Goal: Task Accomplishment & Management: Manage account settings

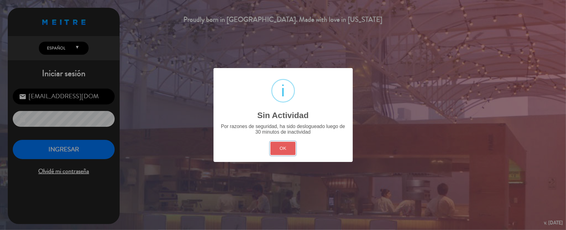
click at [282, 146] on button "OK" at bounding box center [283, 148] width 25 height 13
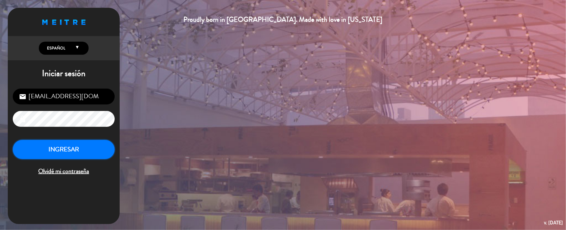
click at [85, 151] on button "INGRESAR" at bounding box center [64, 150] width 102 height 20
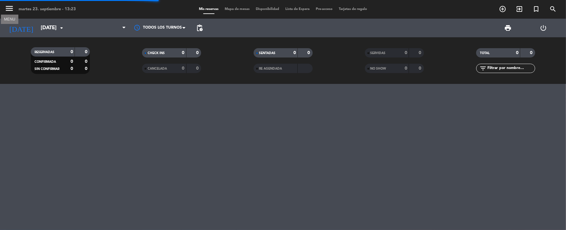
drag, startPoint x: 9, startPoint y: 6, endPoint x: 13, endPoint y: 9, distance: 4.7
click at [9, 6] on icon "menu" at bounding box center [9, 8] width 9 height 9
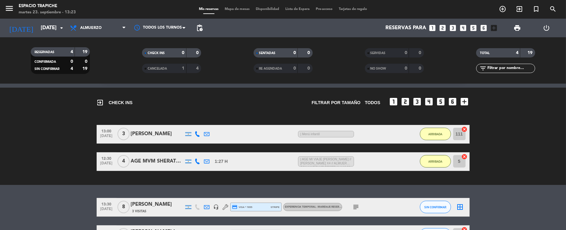
scroll to position [83, 0]
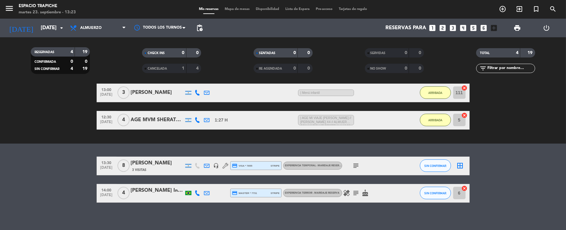
click at [358, 163] on icon "subject" at bounding box center [356, 165] width 7 height 7
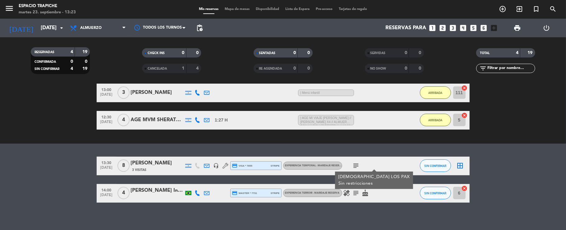
click at [358, 163] on icon "subject" at bounding box center [356, 165] width 7 height 7
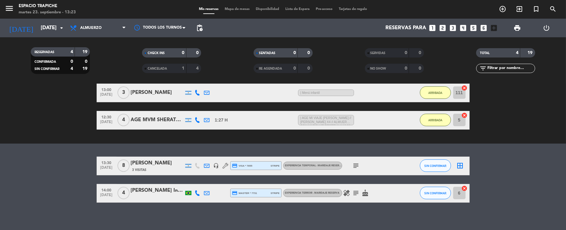
click at [209, 166] on icon at bounding box center [207, 166] width 6 height 6
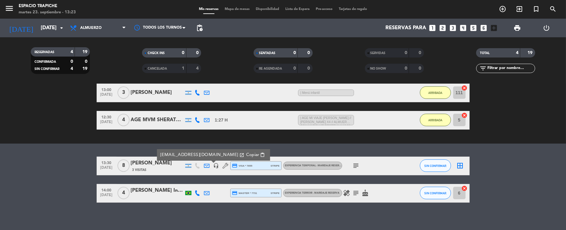
click at [209, 166] on icon at bounding box center [207, 166] width 6 height 6
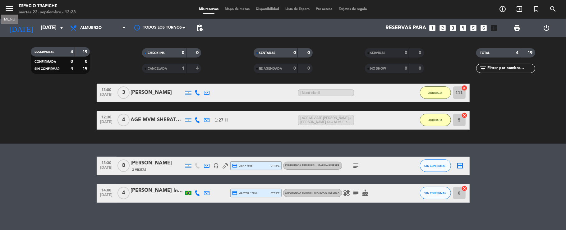
click at [9, 7] on icon "menu" at bounding box center [9, 8] width 9 height 9
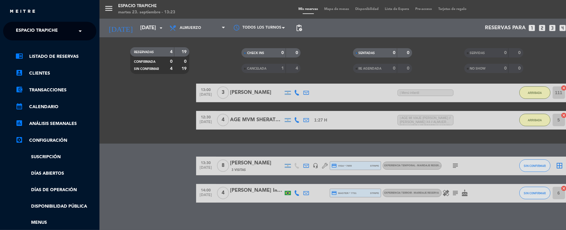
click at [19, 20] on div "close × Espacio Trapiche × chrome_reader_mode Listado de Reservas account_box C…" at bounding box center [50, 115] width 100 height 230
click at [24, 33] on span "Espacio Trapiche" at bounding box center [37, 31] width 42 height 13
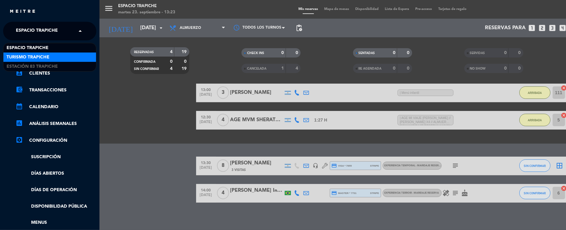
click at [26, 54] on span "Turismo Trapiche" at bounding box center [28, 57] width 43 height 7
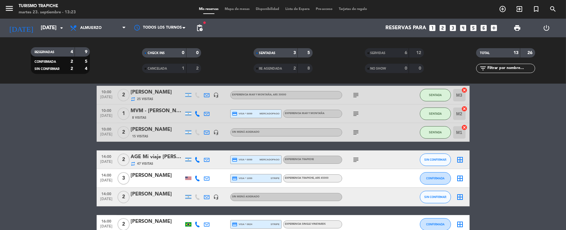
scroll to position [61, 0]
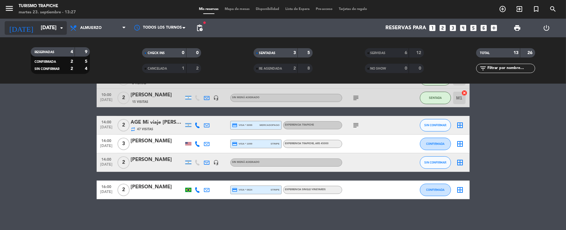
click at [43, 29] on input "[DATE]" at bounding box center [71, 28] width 67 height 12
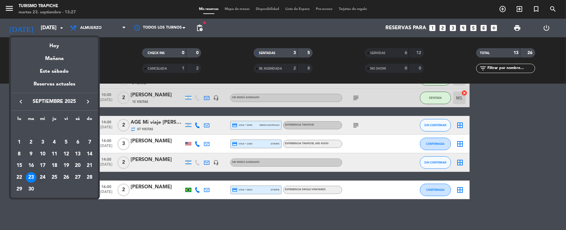
click at [44, 174] on div "24" at bounding box center [42, 177] width 11 height 11
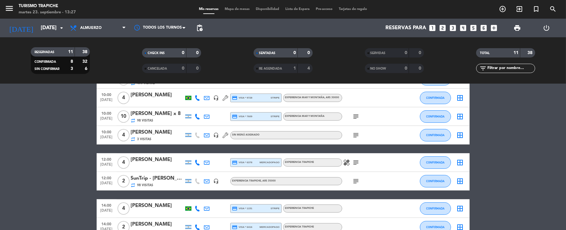
click at [354, 161] on icon "subject" at bounding box center [356, 162] width 7 height 7
click at [354, 162] on icon "subject" at bounding box center [356, 162] width 7 height 7
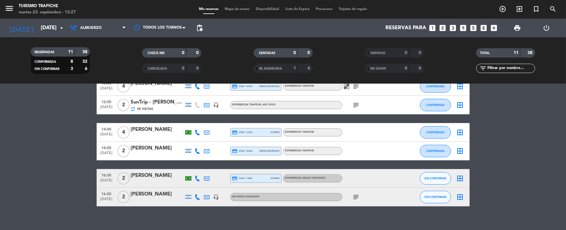
scroll to position [145, 0]
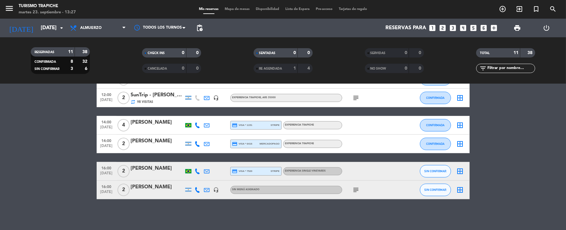
click at [207, 188] on icon at bounding box center [207, 190] width 6 height 6
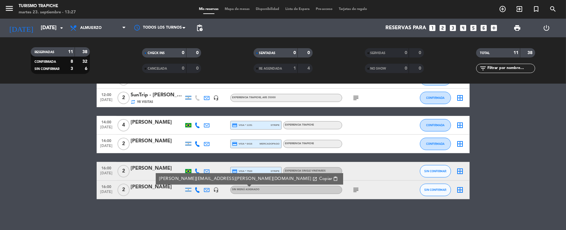
click at [207, 188] on icon at bounding box center [207, 190] width 6 height 6
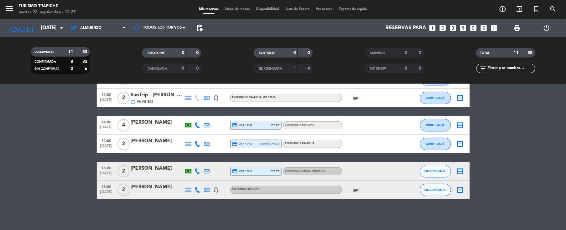
click at [357, 188] on icon "subject" at bounding box center [356, 189] width 7 height 7
click at [353, 190] on icon "subject" at bounding box center [356, 189] width 7 height 7
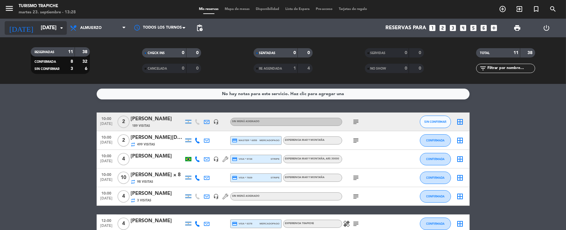
click at [45, 29] on input "[DATE]" at bounding box center [71, 28] width 67 height 12
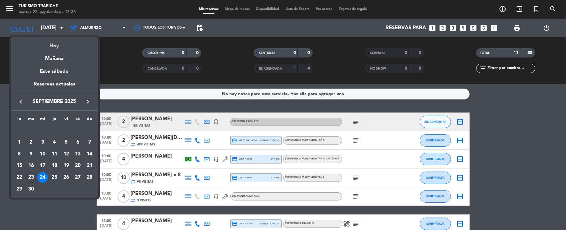
click at [56, 44] on div "Hoy" at bounding box center [54, 43] width 87 height 13
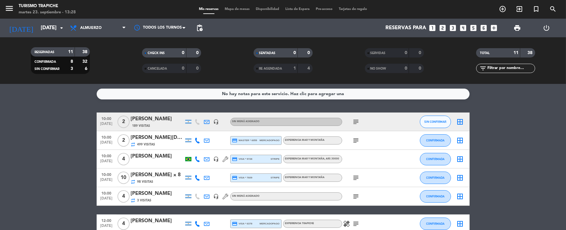
type input "[DATE]"
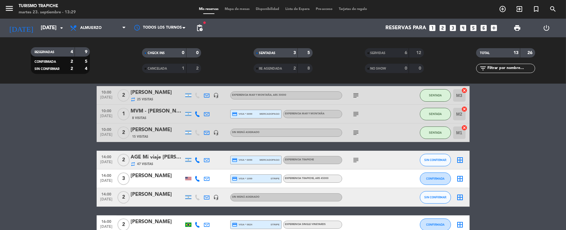
scroll to position [61, 0]
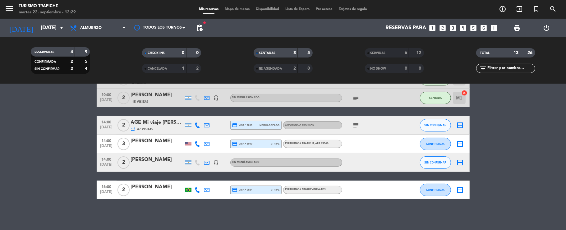
click at [401, 50] on div "6" at bounding box center [401, 52] width 12 height 7
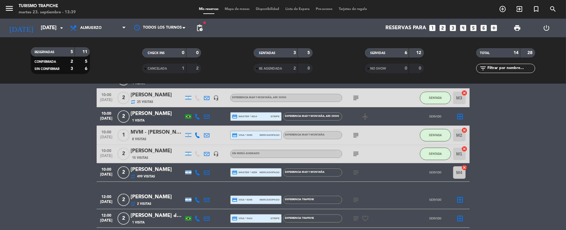
click at [49, 145] on bookings-row "10:00 [DATE] 2 [PERSON_NAME] 1 Visita credit_card visa * 0797 mercadopago EXPER…" at bounding box center [283, 194] width 566 height 287
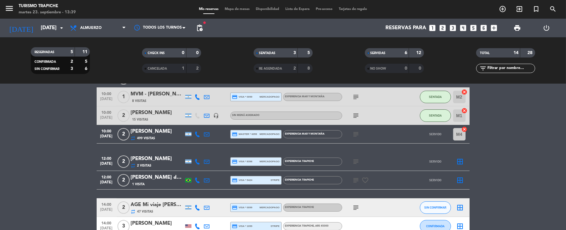
scroll to position [144, 0]
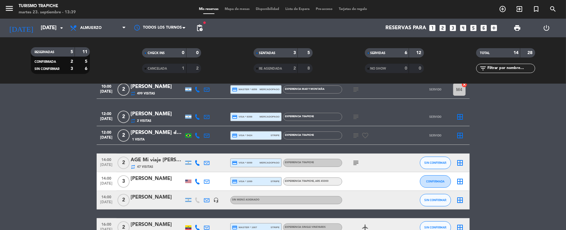
click at [60, 142] on bookings-row "10:00 [DATE] 2 [PERSON_NAME] 1 Visita credit_card visa * 0797 mercadopago EXPER…" at bounding box center [283, 111] width 566 height 287
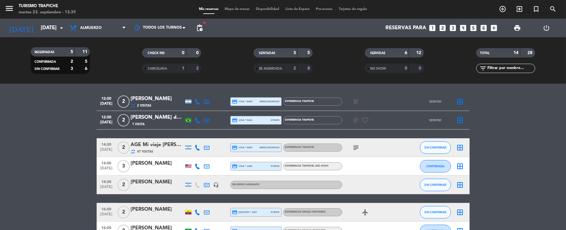
scroll to position [118, 0]
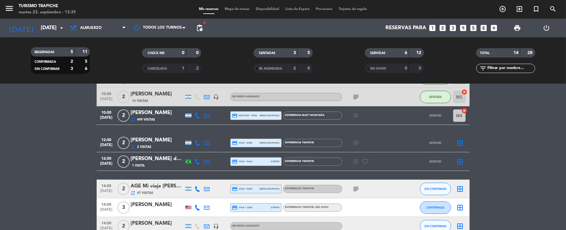
click at [64, 141] on bookings-row "10:00 [DATE] 2 [PERSON_NAME] 1 Visita credit_card visa * 0797 mercadopago EXPER…" at bounding box center [283, 137] width 566 height 287
click at [207, 142] on icon at bounding box center [207, 143] width 6 height 6
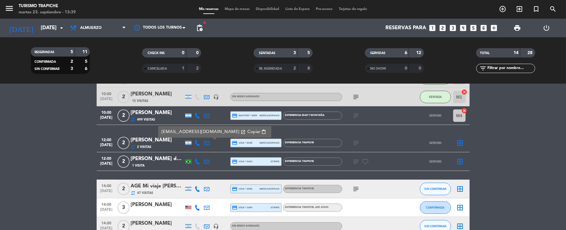
click at [247, 130] on span "Copiar" at bounding box center [253, 132] width 13 height 7
click at [33, 132] on bookings-row "10:00 [DATE] 2 [PERSON_NAME] 1 Visita credit_card visa * 0797 mercadopago EXPER…" at bounding box center [283, 137] width 566 height 287
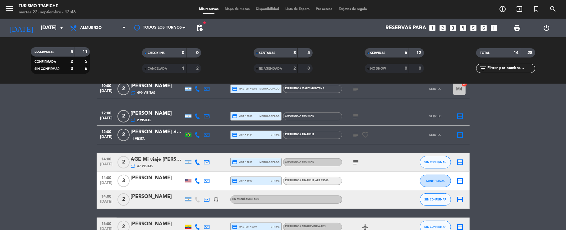
scroll to position [160, 0]
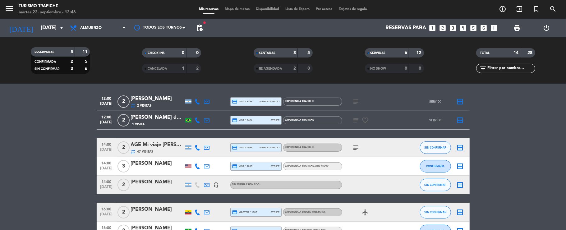
click at [44, 154] on bookings-row "10:00 [DATE] 2 [PERSON_NAME] 1 Visita credit_card visa * 0797 mercadopago EXPER…" at bounding box center [283, 96] width 566 height 287
click at [152, 148] on div "AGE Mi viaje [PERSON_NAME][GEOGRAPHIC_DATA] / [PERSON_NAME] x2" at bounding box center [157, 145] width 53 height 8
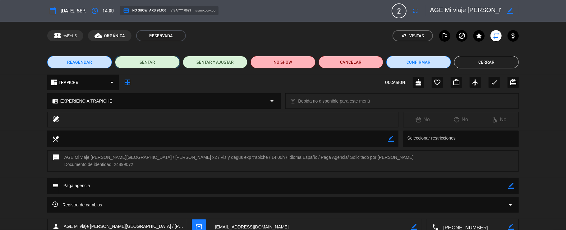
click at [164, 65] on button "SENTAR" at bounding box center [147, 62] width 65 height 12
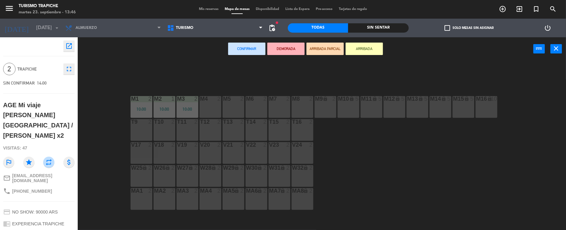
click at [218, 103] on div "M4 2" at bounding box center [211, 107] width 22 height 22
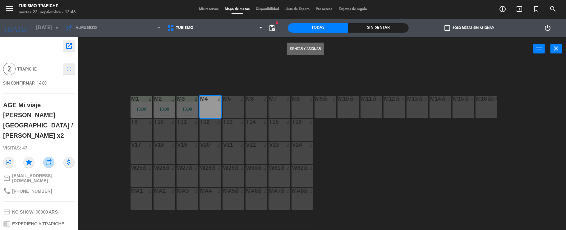
click at [306, 46] on button "Sentar y Asignar" at bounding box center [305, 49] width 37 height 12
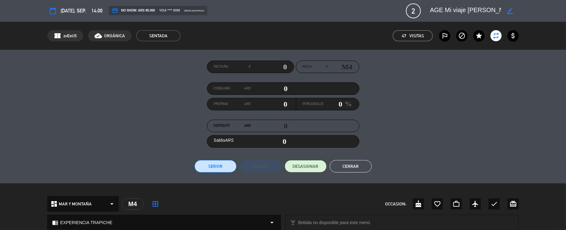
click at [355, 165] on button "Cerrar" at bounding box center [351, 166] width 42 height 12
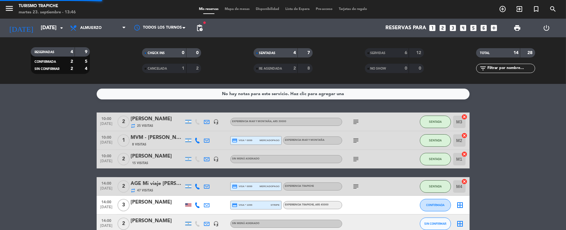
click at [70, 168] on bookings-row "10:00 [DATE] 2 [PERSON_NAME] repeat 25 Visitas headset_mic EXPERIENCIA MAR Y MO…" at bounding box center [283, 196] width 566 height 167
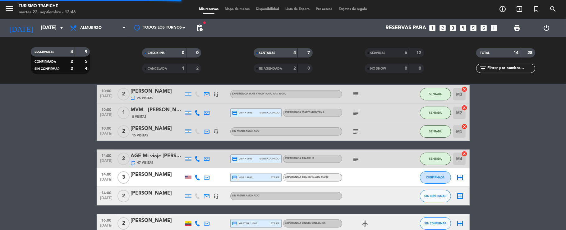
scroll to position [41, 0]
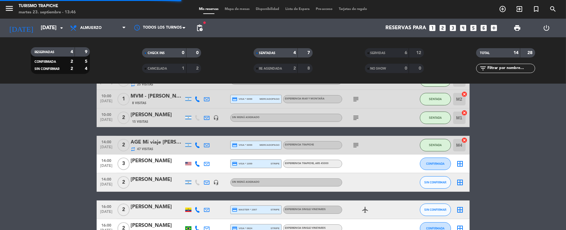
click at [72, 162] on bookings-row "10:00 [DATE] 2 [PERSON_NAME] repeat 25 Visitas headset_mic EXPERIENCIA MAR Y MO…" at bounding box center [283, 154] width 566 height 167
click at [49, 162] on bookings-row "10:00 [DATE] 2 [PERSON_NAME] repeat 25 Visitas headset_mic EXPERIENCIA MAR Y MO…" at bounding box center [283, 154] width 566 height 167
click at [72, 172] on bookings-row "10:00 [DATE] 2 [PERSON_NAME] repeat 25 Visitas headset_mic EXPERIENCIA MAR Y MO…" at bounding box center [283, 154] width 566 height 167
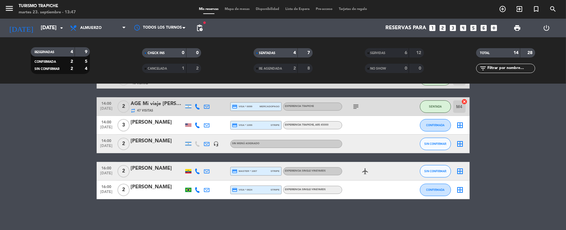
click at [72, 182] on bookings-row "10:00 [DATE] 2 [PERSON_NAME] repeat 25 Visitas headset_mic EXPERIENCIA MAR Y MO…" at bounding box center [283, 116] width 566 height 167
drag, startPoint x: 35, startPoint y: 167, endPoint x: 55, endPoint y: 167, distance: 20.5
click at [35, 167] on bookings-row "10:00 [DATE] 2 [PERSON_NAME] repeat 25 Visitas headset_mic EXPERIENCIA MAR Y MO…" at bounding box center [283, 116] width 566 height 167
click at [207, 141] on icon at bounding box center [207, 144] width 6 height 6
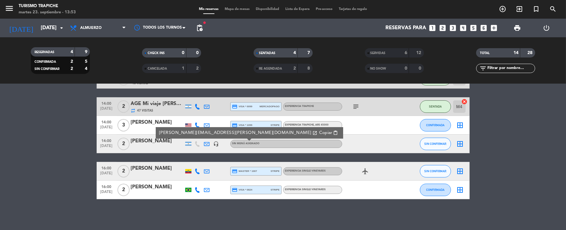
click at [319, 130] on span "Copiar" at bounding box center [325, 133] width 13 height 7
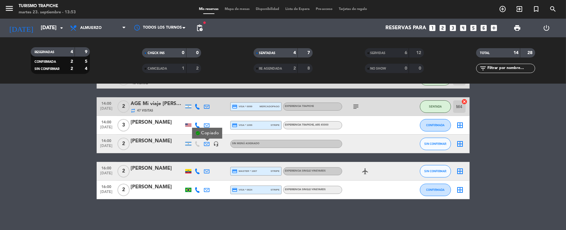
click at [70, 199] on bookings-row "10:00 [DATE] 2 [PERSON_NAME] repeat 25 Visitas headset_mic EXPERIENCIA MAR Y MO…" at bounding box center [283, 116] width 566 height 167
click at [209, 145] on icon at bounding box center [207, 144] width 6 height 6
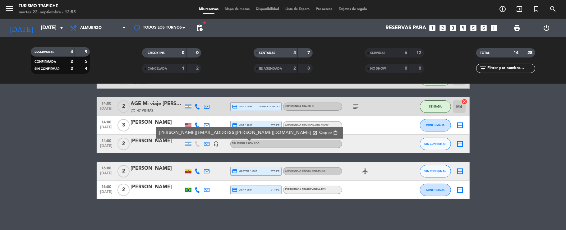
click at [319, 132] on span "Copiar" at bounding box center [325, 133] width 13 height 7
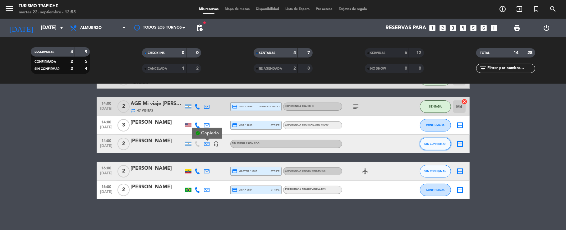
click at [443, 146] on button "SIN CONFIRMAR" at bounding box center [435, 144] width 31 height 12
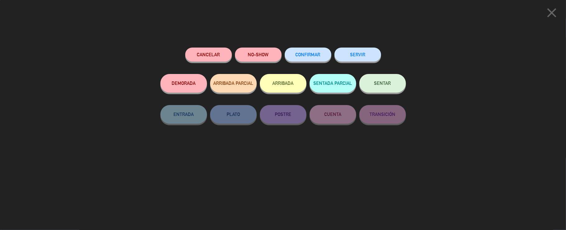
click at [365, 60] on button "SERVIR" at bounding box center [358, 55] width 47 height 14
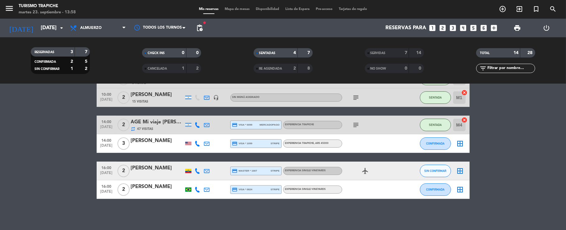
scroll to position [61, 0]
click at [57, 127] on bookings-row "10:00 [DATE] 2 [PERSON_NAME] repeat 25 Visitas headset_mic EXPERIENCIA MAR Y MO…" at bounding box center [283, 125] width 566 height 148
click at [90, 35] on div "Todos los servicios Brunch Almuerzo Cena Almuerzo Todos los servicios Brunch Al…" at bounding box center [98, 28] width 62 height 19
click at [91, 32] on span "Almuerzo" at bounding box center [98, 28] width 62 height 14
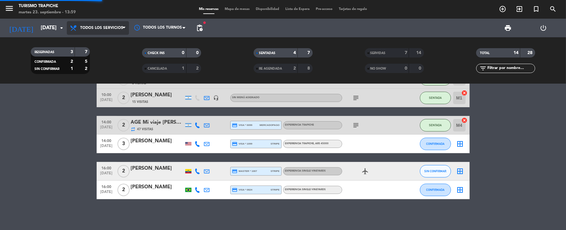
click at [90, 42] on div "menu Turismo Trapiche [DATE] 23. septiembre - 13:59 Mis reservas Mapa de mesas …" at bounding box center [283, 42] width 566 height 84
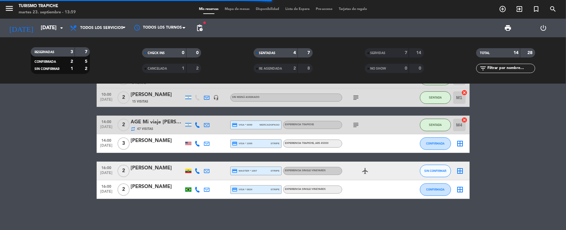
scroll to position [46, 0]
drag, startPoint x: 59, startPoint y: 181, endPoint x: 105, endPoint y: 189, distance: 47.0
click at [60, 181] on bookings-row "10:00 [DATE] 2 [PERSON_NAME] repeat 25 Visitas headset_mic EXPERIENCIA MAR Y MO…" at bounding box center [283, 125] width 566 height 148
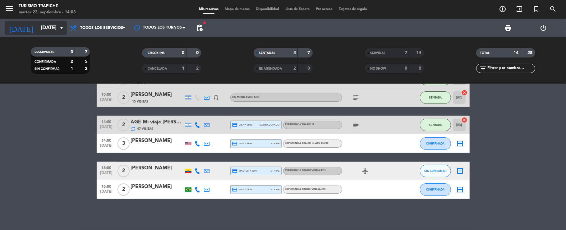
click at [43, 24] on input "[DATE]" at bounding box center [71, 28] width 67 height 12
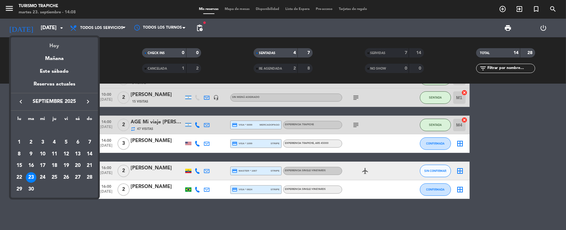
click at [57, 40] on div "Hoy" at bounding box center [54, 43] width 87 height 13
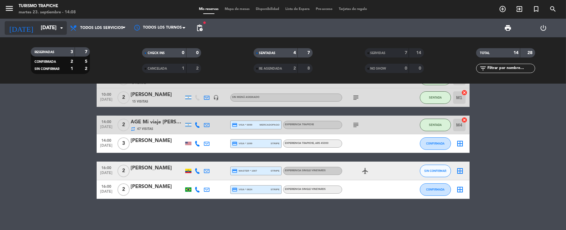
click at [39, 24] on input "[DATE]" at bounding box center [71, 28] width 67 height 12
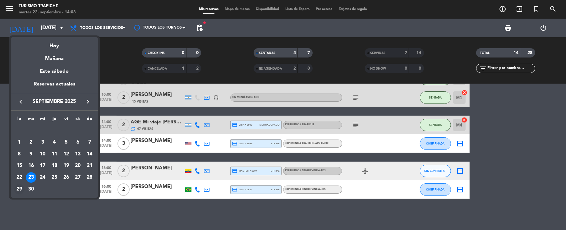
click at [17, 188] on div "29" at bounding box center [19, 189] width 11 height 11
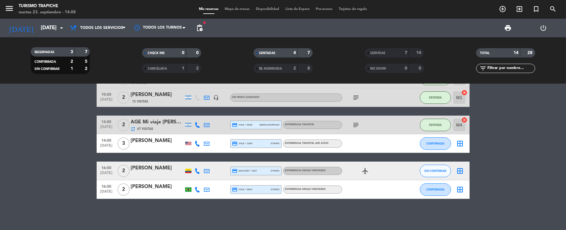
type input "[DATE]"
click at [36, 151] on bookings-row "10:00 [DATE] 2 [PERSON_NAME] repeat 25 Visitas headset_mic EXPERIENCIA MAR Y MO…" at bounding box center [283, 125] width 566 height 148
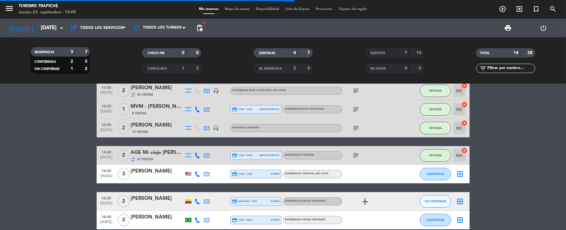
scroll to position [0, 0]
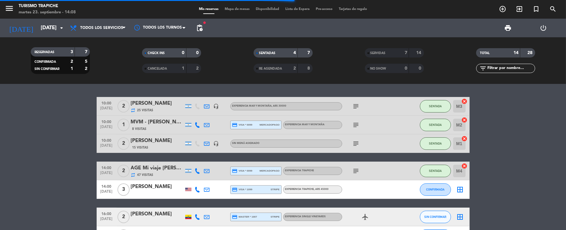
click at [57, 156] on bookings-row "10:00 [DATE] 2 [PERSON_NAME] repeat 25 Visitas headset_mic EXPERIENCIA MAR Y MO…" at bounding box center [283, 171] width 566 height 148
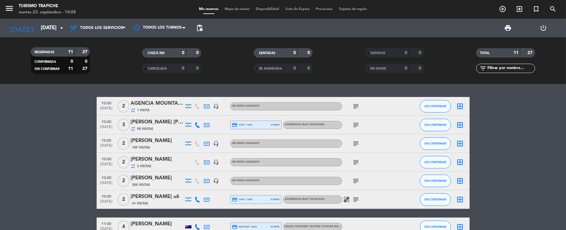
scroll to position [121, 0]
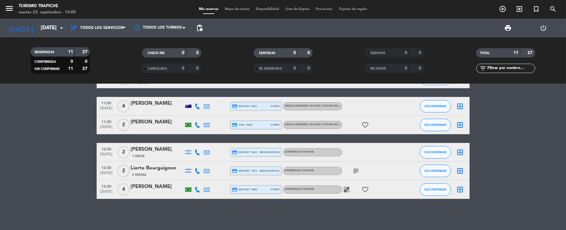
click at [53, 149] on bookings-row "10:00 [DATE] 2 AGENCIA MOUNTAIN ROUTES repeat 1 Visita headset_mic Sin menú asi…" at bounding box center [283, 87] width 566 height 223
click at [502, 8] on icon "add_circle_outline" at bounding box center [502, 8] width 7 height 7
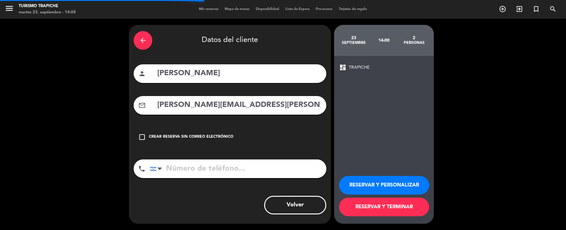
click at [148, 37] on div "arrow_back" at bounding box center [143, 40] width 19 height 19
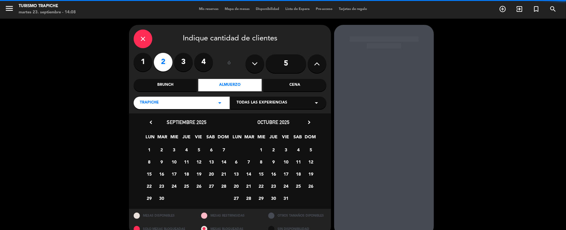
click at [148, 37] on div "close" at bounding box center [143, 39] width 19 height 19
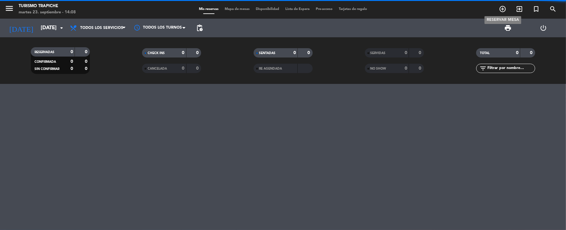
click at [504, 8] on icon "add_circle_outline" at bounding box center [502, 8] width 7 height 7
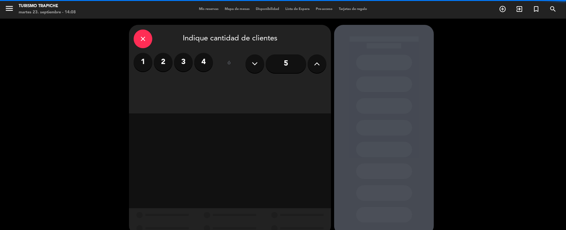
click at [146, 63] on label "1" at bounding box center [143, 62] width 19 height 19
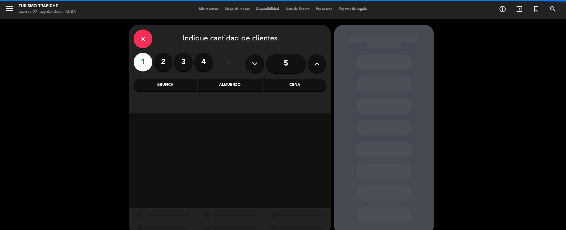
click at [243, 86] on div "Almuerzo" at bounding box center [229, 85] width 63 height 12
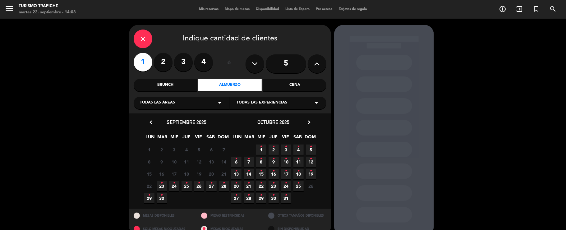
click at [149, 198] on icon "•" at bounding box center [149, 195] width 2 height 10
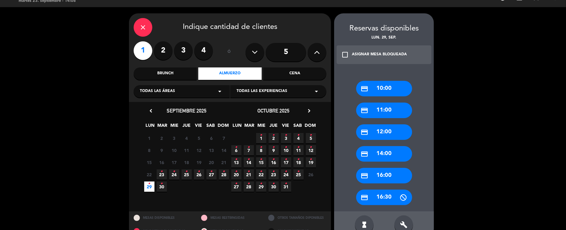
click at [396, 132] on div "credit_card 12:00" at bounding box center [384, 132] width 56 height 16
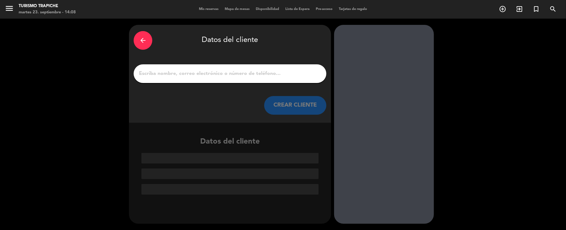
click at [219, 76] on input "1" at bounding box center [230, 73] width 184 height 9
paste input "[PERSON_NAME]"
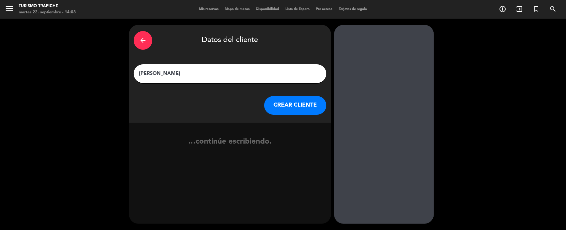
type input "[PERSON_NAME]"
click at [285, 105] on button "CREAR CLIENTE" at bounding box center [295, 105] width 62 height 19
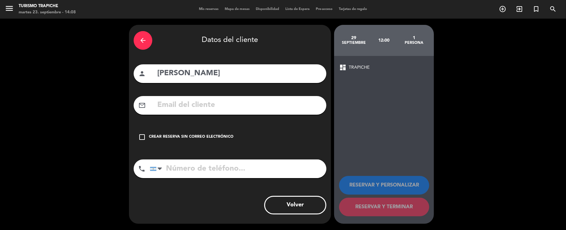
click at [175, 109] on input "text" at bounding box center [239, 105] width 165 height 13
paste input "[PERSON_NAME][EMAIL_ADDRESS][DOMAIN_NAME]"
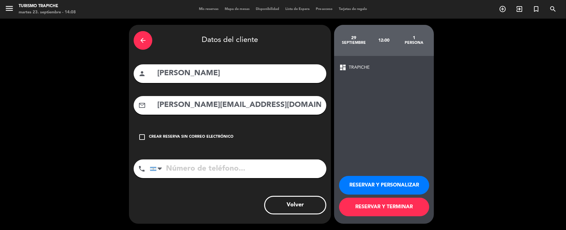
type input "[PERSON_NAME][EMAIL_ADDRESS][DOMAIN_NAME]"
click at [408, 189] on button "RESERVAR Y PERSONALIZAR" at bounding box center [384, 185] width 90 height 19
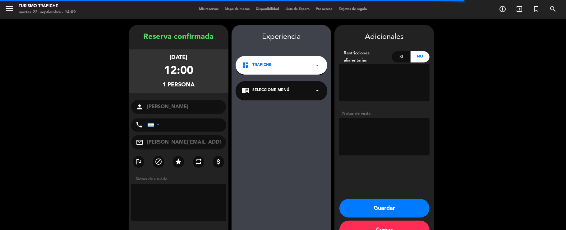
scroll to position [18, 0]
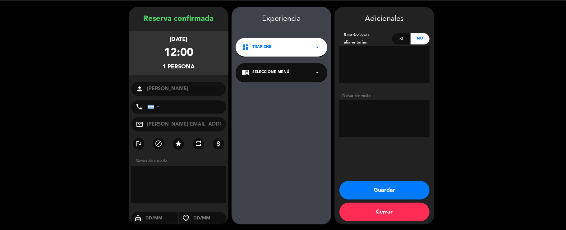
click at [285, 81] on div "chrome_reader_mode Seleccione Menú arrow_drop_down" at bounding box center [282, 72] width 92 height 19
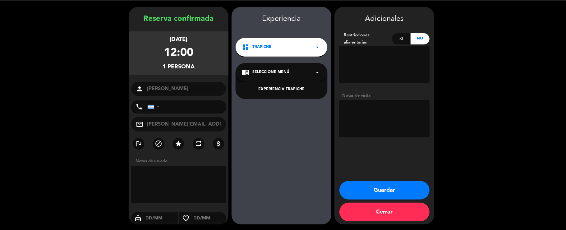
click at [282, 85] on div "EXPERIENCIA TRAPICHE" at bounding box center [282, 85] width 92 height 26
click at [279, 90] on div "EXPERIENCIA TRAPICHE" at bounding box center [281, 89] width 79 height 6
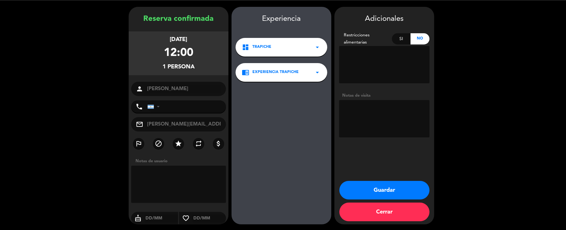
click at [348, 105] on textarea at bounding box center [384, 118] width 91 height 37
type textarea "FAM NO cobrar"
click at [197, 145] on icon "repeat" at bounding box center [198, 143] width 7 height 7
click at [182, 145] on label "star" at bounding box center [178, 143] width 11 height 11
click at [382, 188] on button "Guardar" at bounding box center [385, 190] width 90 height 19
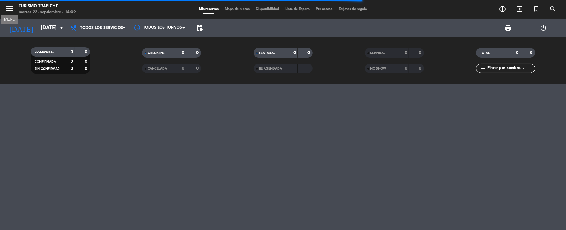
click at [11, 7] on icon "menu" at bounding box center [9, 8] width 9 height 9
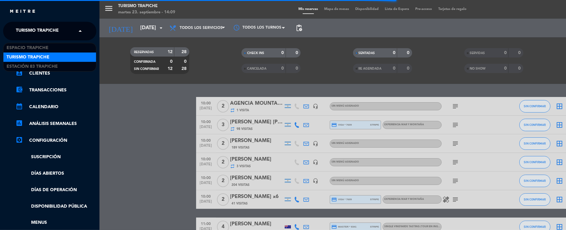
click at [30, 31] on span "Turismo Trapiche" at bounding box center [37, 31] width 43 height 13
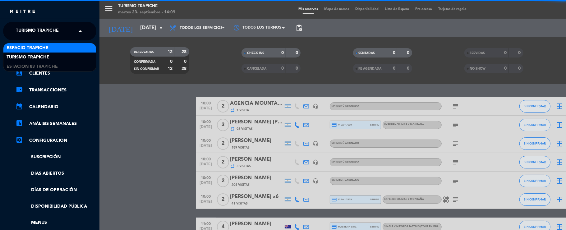
click at [32, 47] on span "Espacio Trapiche" at bounding box center [28, 47] width 42 height 7
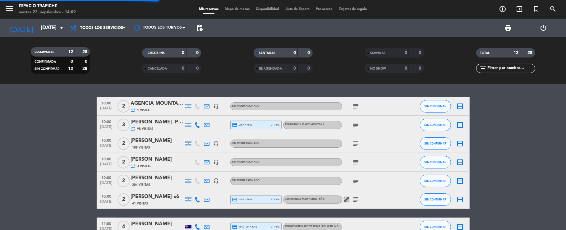
drag, startPoint x: 61, startPoint y: 122, endPoint x: 143, endPoint y: 175, distance: 98.3
click at [61, 122] on bookings-row "10:00 [DATE] 2 AGENCIA MOUNTAIN ROUTES repeat 1 Visita headset_mic Sin menú asi…" at bounding box center [283, 217] width 566 height 241
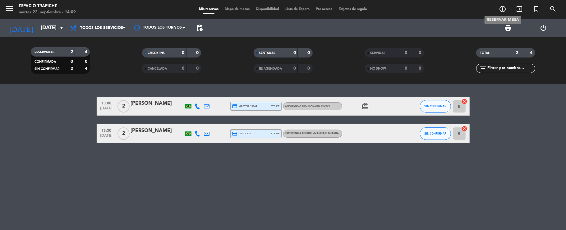
click at [504, 9] on icon "add_circle_outline" at bounding box center [502, 8] width 7 height 7
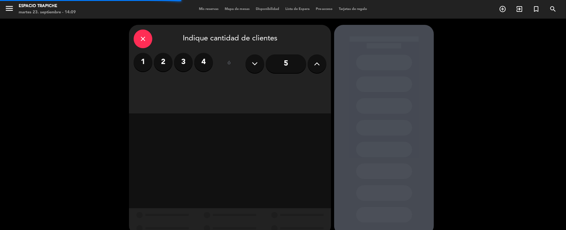
drag, startPoint x: 142, startPoint y: 62, endPoint x: 149, endPoint y: 62, distance: 6.6
click at [142, 62] on label "1" at bounding box center [143, 62] width 19 height 19
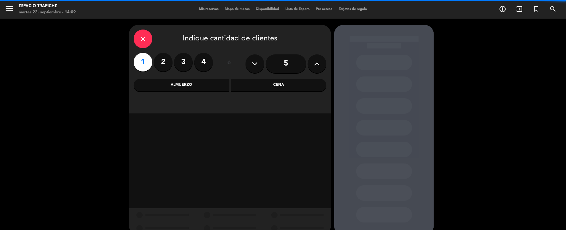
click at [219, 80] on div "Almuerzo" at bounding box center [182, 85] width 96 height 12
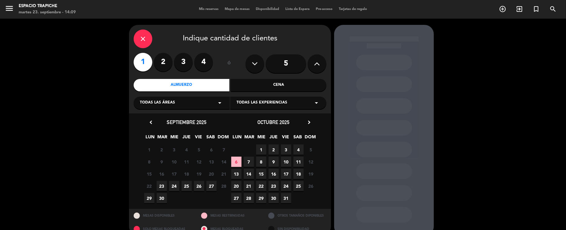
click at [149, 197] on span "29" at bounding box center [149, 198] width 10 height 10
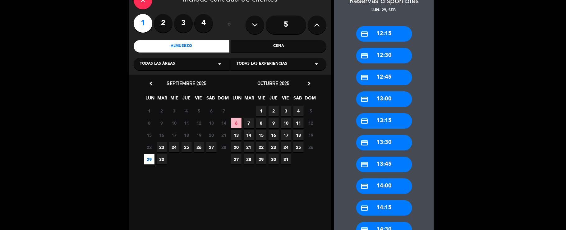
scroll to position [53, 0]
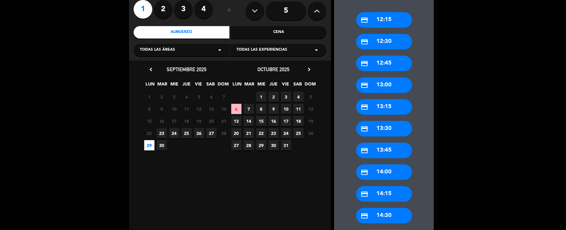
click at [386, 149] on div "credit_card 13:45" at bounding box center [384, 151] width 56 height 16
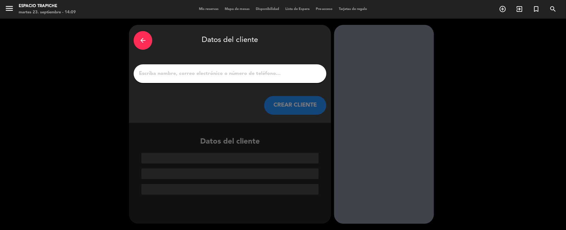
click at [194, 70] on input "1" at bounding box center [230, 73] width 184 height 9
paste input "[PERSON_NAME]"
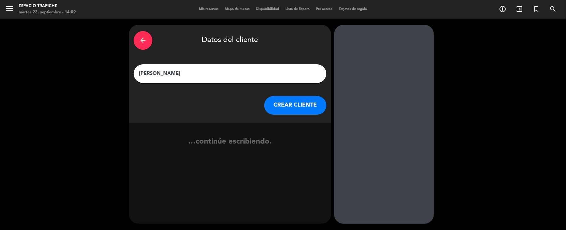
type input "[PERSON_NAME]"
click at [286, 108] on button "CREAR CLIENTE" at bounding box center [295, 105] width 62 height 19
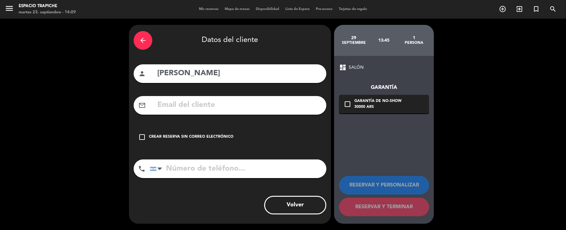
click at [176, 110] on input "text" at bounding box center [239, 105] width 165 height 13
paste input "[PERSON_NAME][EMAIL_ADDRESS][DOMAIN_NAME]"
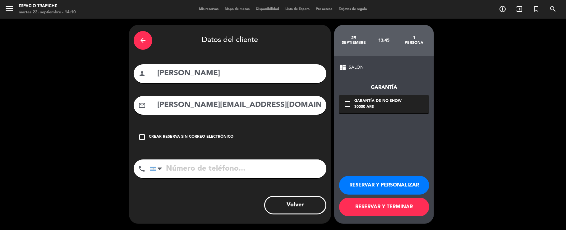
type input "[PERSON_NAME][EMAIL_ADDRESS][DOMAIN_NAME]"
click at [368, 182] on button "RESERVAR Y PERSONALIZAR" at bounding box center [384, 185] width 90 height 19
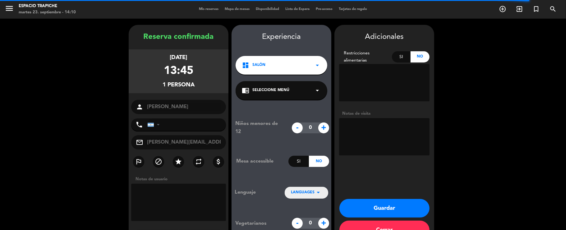
scroll to position [18, 0]
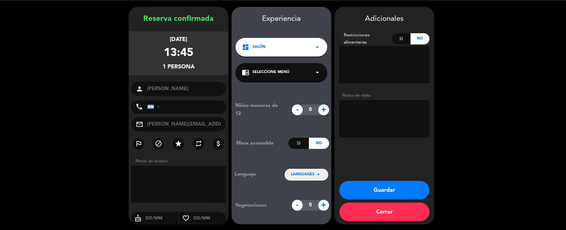
click at [269, 69] on div "chrome_reader_mode Seleccione Menú arrow_drop_down" at bounding box center [282, 72] width 92 height 19
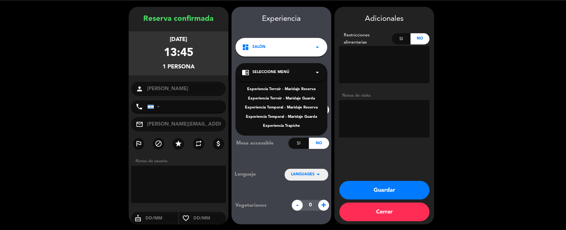
click at [283, 116] on div "Experiencia Temporal - Maridaje Guarda" at bounding box center [281, 117] width 79 height 6
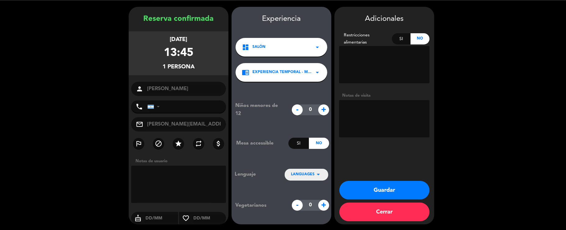
click at [353, 115] on textarea at bounding box center [384, 118] width 91 height 37
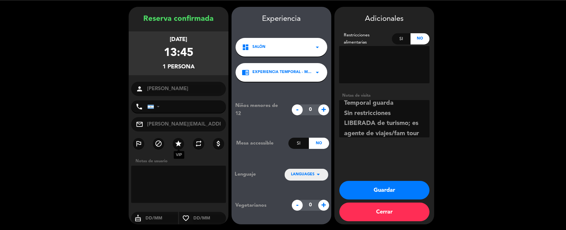
type textarea "Temporal guarda Sin restricciones LIBERADA de turismo; es agente de viajes/fam …"
click at [181, 143] on icon "star" at bounding box center [178, 143] width 7 height 7
click at [200, 145] on icon "repeat" at bounding box center [198, 143] width 7 height 7
click at [302, 174] on span "LANGUAGES" at bounding box center [303, 175] width 24 height 6
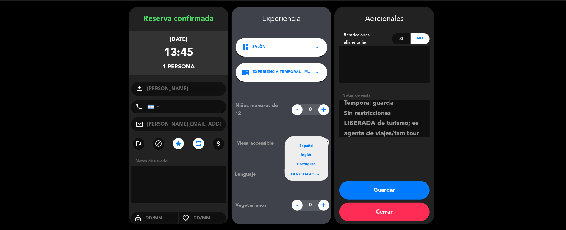
click at [308, 142] on div "Español Inglés Portugués" at bounding box center [307, 153] width 44 height 35
click at [309, 145] on div "Español" at bounding box center [306, 146] width 31 height 6
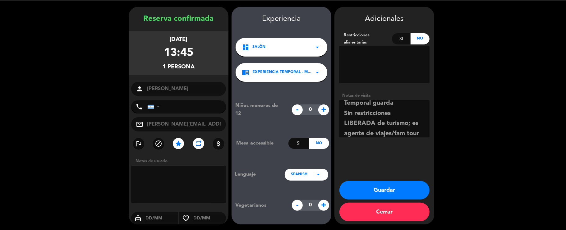
click at [366, 185] on button "Guardar" at bounding box center [385, 190] width 90 height 19
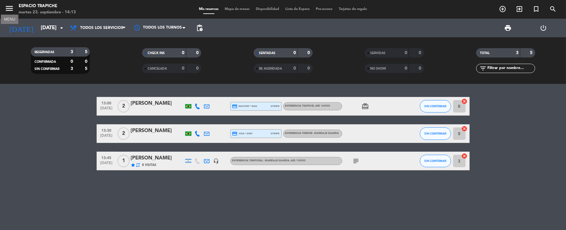
click at [11, 9] on icon "menu" at bounding box center [9, 8] width 9 height 9
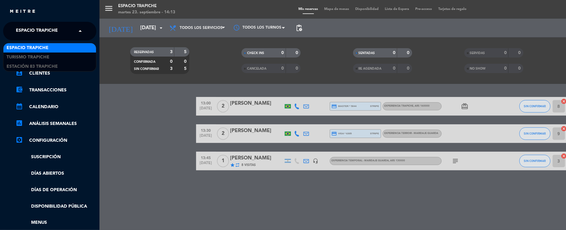
click at [35, 29] on span "Espacio Trapiche" at bounding box center [37, 31] width 42 height 13
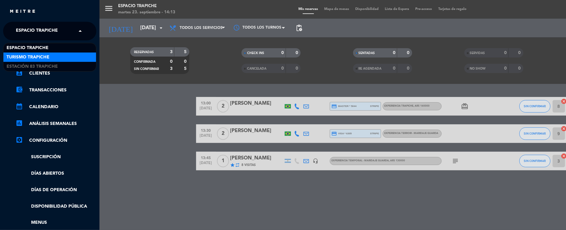
click at [27, 55] on span "Turismo Trapiche" at bounding box center [28, 57] width 43 height 7
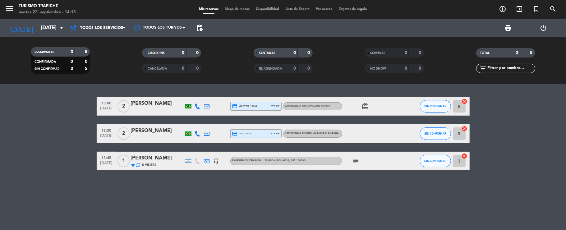
click at [64, 168] on bookings-row "13:00 [DATE] 2 [PERSON_NAME] credit_card master * 5044 stripe Experiencia Trapi…" at bounding box center [283, 133] width 566 height 73
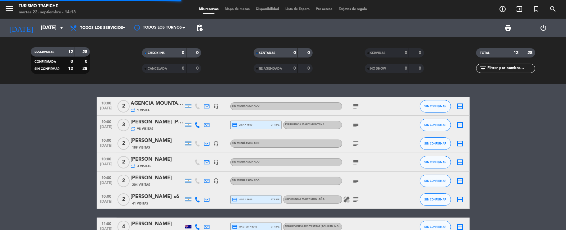
click at [39, 156] on bookings-row "10:00 [DATE] 2 AGENCIA MOUNTAIN ROUTES repeat 1 Visita headset_mic Sin menú asi…" at bounding box center [283, 217] width 566 height 241
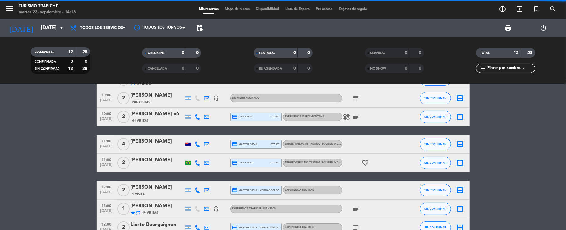
click at [79, 177] on bookings-row "10:00 [DATE] 2 AGENCIA MOUNTAIN ROUTES repeat 1 Visita headset_mic Sin menú asi…" at bounding box center [283, 134] width 566 height 241
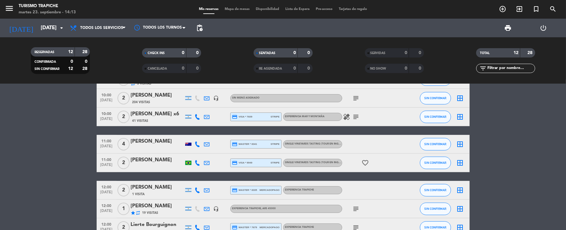
scroll to position [124, 0]
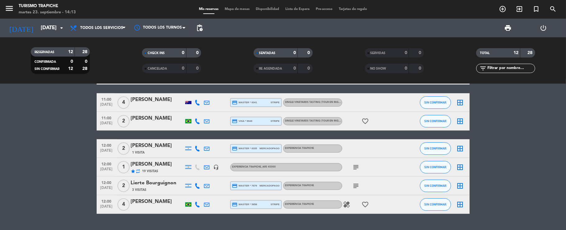
click at [79, 177] on bookings-row "10:00 [DATE] 2 AGENCIA MOUNTAIN ROUTES repeat 1 Visita headset_mic Sin menú asi…" at bounding box center [283, 93] width 566 height 241
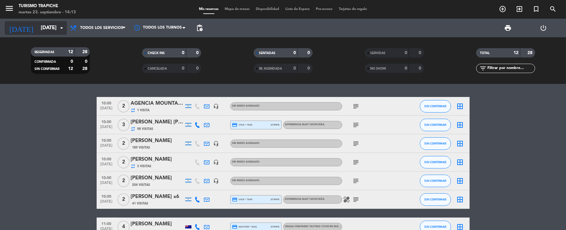
click at [38, 30] on input "[DATE]" at bounding box center [71, 28] width 67 height 12
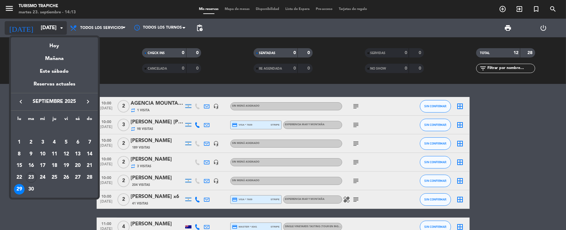
click at [60, 46] on div "Hoy" at bounding box center [54, 43] width 87 height 13
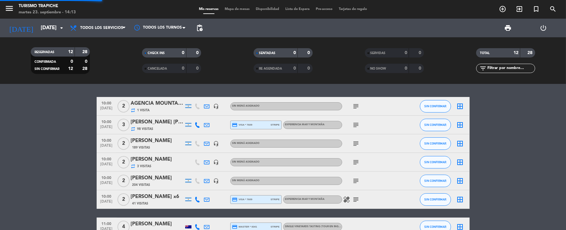
click at [73, 184] on bookings-row "10:00 [DATE] 2 AGENCIA MOUNTAIN ROUTES repeat 1 Visita headset_mic Sin menú asi…" at bounding box center [283, 217] width 566 height 241
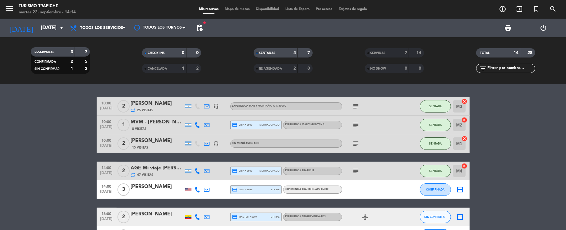
click at [64, 182] on bookings-row "10:00 [DATE] 2 [PERSON_NAME] repeat 25 Visitas headset_mic EXPERIENCIA MAR Y MO…" at bounding box center [283, 171] width 566 height 148
click at [38, 28] on input "[DATE]" at bounding box center [71, 28] width 67 height 12
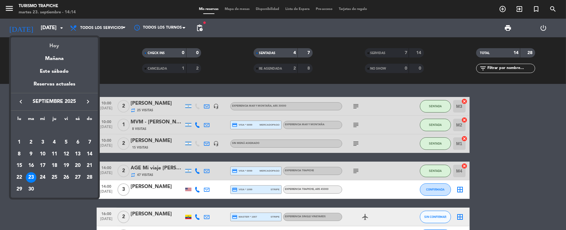
click at [54, 44] on div "Hoy" at bounding box center [54, 43] width 87 height 13
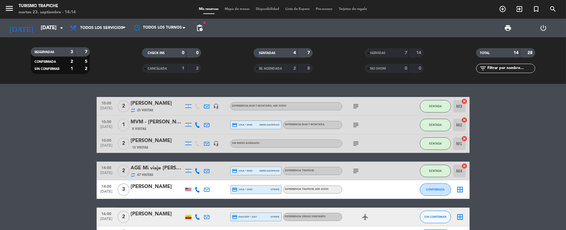
drag, startPoint x: 48, startPoint y: 109, endPoint x: 52, endPoint y: 64, distance: 44.9
click at [48, 106] on bookings-row "10:00 [DATE] 2 [PERSON_NAME] repeat 25 Visitas headset_mic EXPERIENCIA MAR Y MO…" at bounding box center [283, 171] width 566 height 148
click at [29, 114] on bookings-row "10:00 [DATE] 2 [PERSON_NAME] repeat 25 Visitas headset_mic EXPERIENCIA MAR Y MO…" at bounding box center [283, 171] width 566 height 148
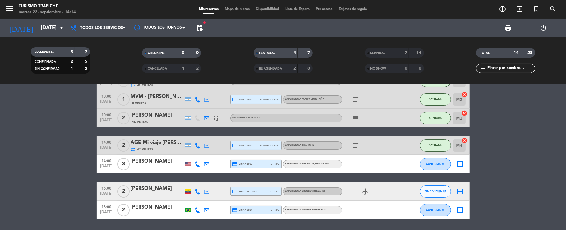
scroll to position [46, 0]
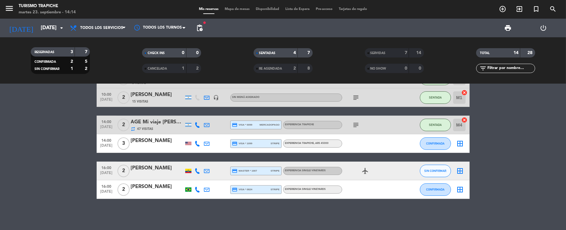
click at [64, 144] on bookings-row "10:00 [DATE] 2 [PERSON_NAME] repeat 25 Visitas headset_mic EXPERIENCIA MAR Y MO…" at bounding box center [283, 125] width 566 height 148
click at [30, 168] on bookings-row "10:00 [DATE] 2 [PERSON_NAME] repeat 25 Visitas headset_mic EXPERIENCIA MAR Y MO…" at bounding box center [283, 125] width 566 height 148
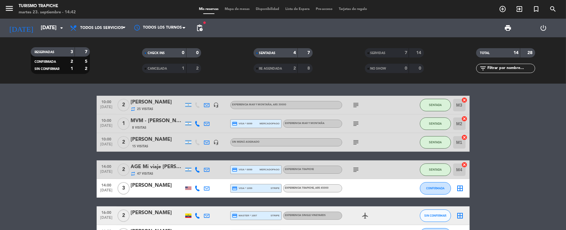
scroll to position [0, 0]
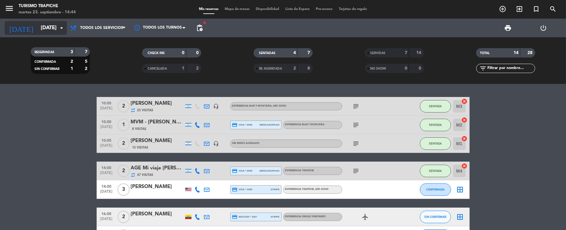
click at [38, 29] on input "[DATE]" at bounding box center [71, 28] width 67 height 12
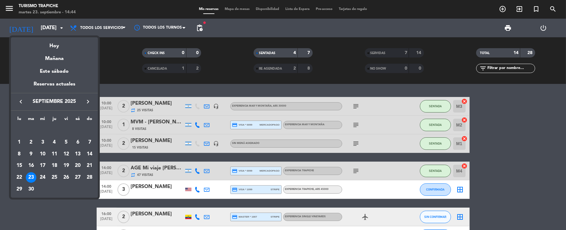
click at [85, 100] on icon "keyboard_arrow_right" at bounding box center [87, 101] width 7 height 7
click at [66, 154] on div "10" at bounding box center [66, 154] width 11 height 11
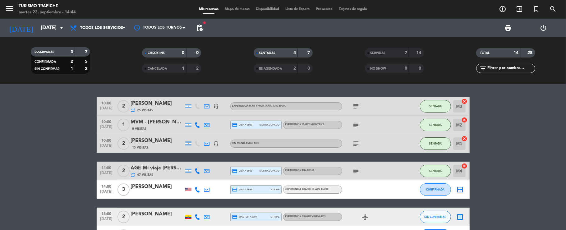
type input "[DATE]"
click at [2, 162] on bookings-row "10:00 [DATE] 2 [PERSON_NAME] repeat 25 Visitas headset_mic EXPERIENCIA MAR Y MO…" at bounding box center [283, 171] width 566 height 148
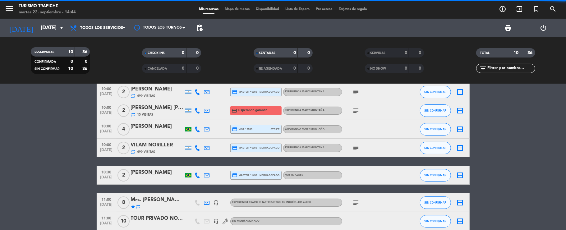
scroll to position [83, 0]
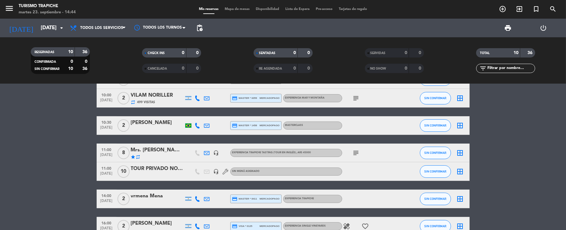
click at [157, 152] on div "Mrs. [PERSON_NAME]" at bounding box center [157, 150] width 53 height 8
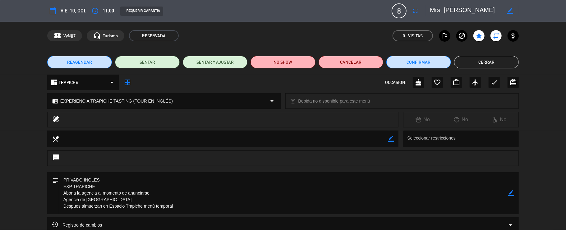
click at [508, 193] on textarea at bounding box center [284, 193] width 450 height 42
click at [510, 195] on icon "border_color" at bounding box center [512, 193] width 6 height 6
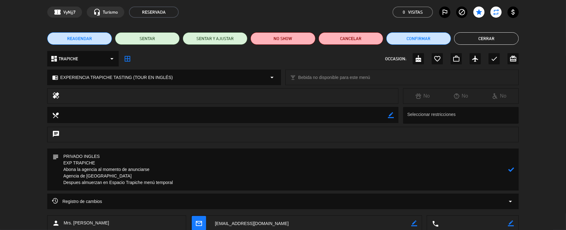
scroll to position [41, 0]
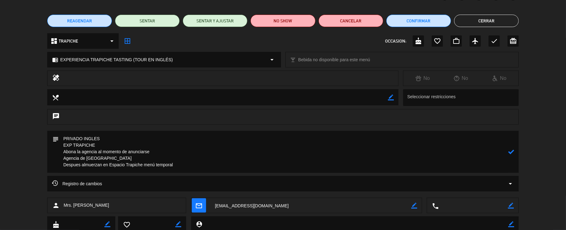
drag, startPoint x: 160, startPoint y: 152, endPoint x: 60, endPoint y: 151, distance: 99.5
click at [60, 151] on textarea at bounding box center [284, 152] width 450 height 42
type textarea "PRIVADO INGLES EXP TRAPICHE Aboa PAXXX (Porque la agencia pidio pagar internaci…"
click at [512, 150] on icon at bounding box center [512, 152] width 6 height 6
click at [472, 21] on button "Cerrar" at bounding box center [486, 21] width 65 height 12
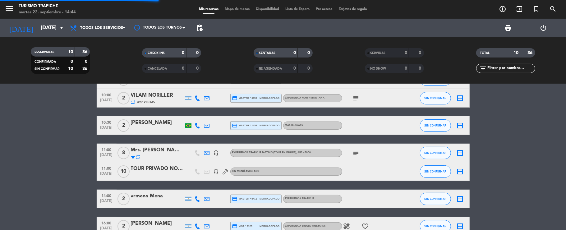
click at [58, 160] on bookings-row "10:00 [DATE] 2 AGE Mi viaje [PERSON_NAME][GEOGRAPHIC_DATA]// [PERSON_NAME] x2 r…" at bounding box center [283, 124] width 566 height 221
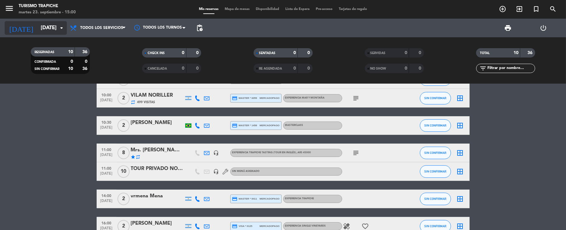
click at [38, 30] on input "[DATE]" at bounding box center [71, 28] width 67 height 12
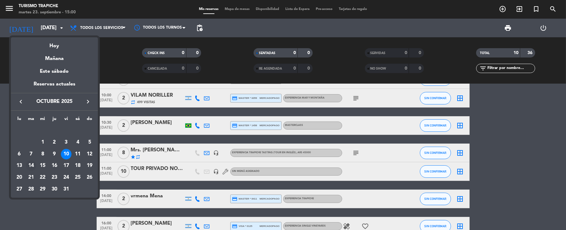
click at [30, 164] on div "14" at bounding box center [31, 165] width 11 height 11
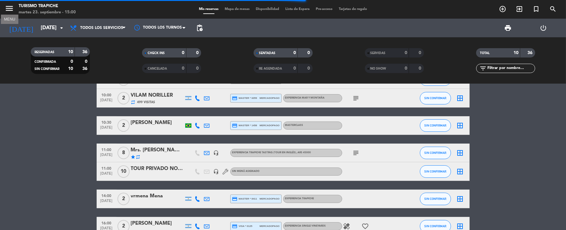
click at [7, 9] on icon "menu" at bounding box center [9, 8] width 9 height 9
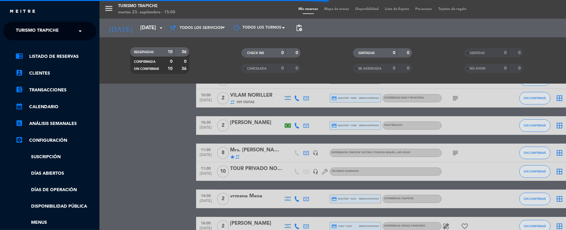
click at [22, 34] on span "Turismo Trapiche" at bounding box center [37, 31] width 43 height 13
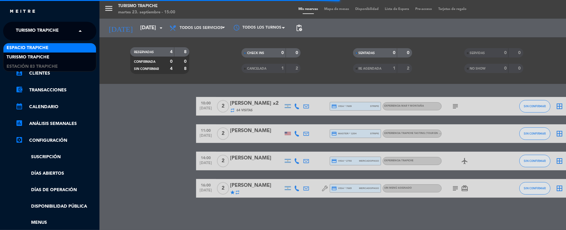
scroll to position [0, 0]
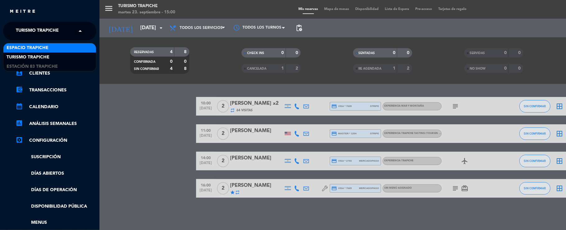
click at [25, 46] on span "Espacio Trapiche" at bounding box center [28, 47] width 42 height 7
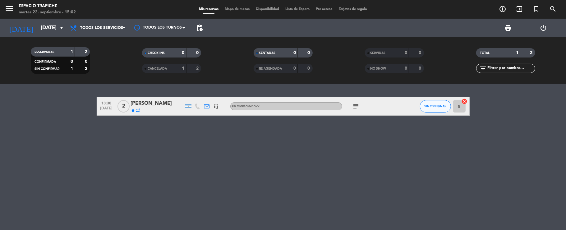
click at [73, 144] on div "13:30 [DATE] 2 [PERSON_NAME] star repeat headset_mic Sin menú asignado subject …" at bounding box center [283, 157] width 566 height 146
click at [26, 17] on div "menu Espacio Trapiche [DATE] 23. septiembre - 15:02 Mis reservas Mapa de mesas …" at bounding box center [283, 9] width 566 height 19
click at [38, 27] on input "[DATE]" at bounding box center [71, 28] width 67 height 12
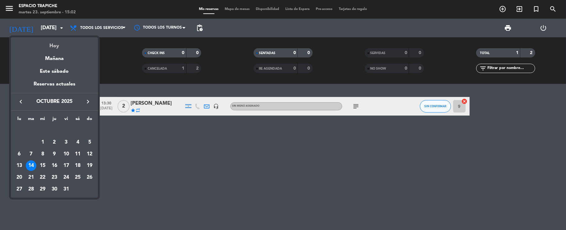
click at [50, 42] on div "Hoy" at bounding box center [54, 43] width 87 height 13
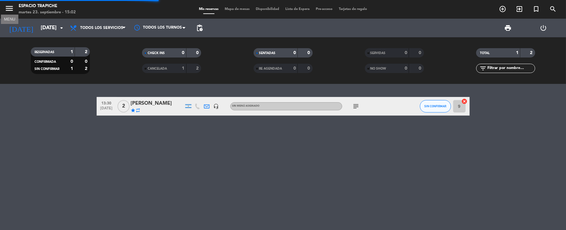
click at [10, 7] on icon "menu" at bounding box center [9, 8] width 9 height 9
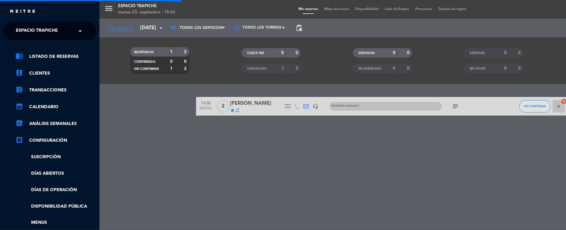
click at [21, 28] on span "Espacio Trapiche" at bounding box center [37, 31] width 42 height 13
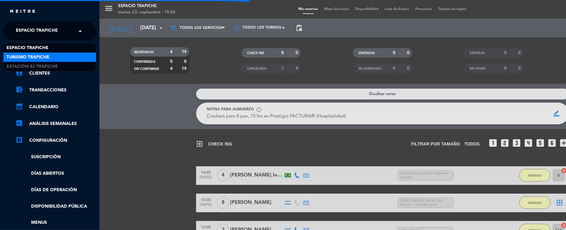
click at [25, 55] on span "Turismo Trapiche" at bounding box center [28, 57] width 43 height 7
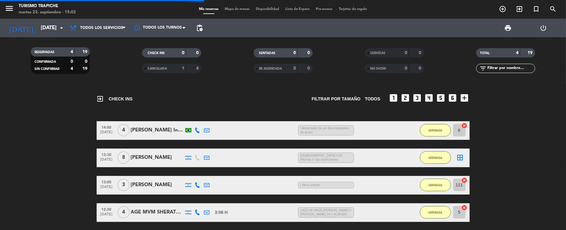
click at [54, 136] on bookings-row "14:00 [DATE] 4 [PERSON_NAME] Interaminense Júnior 1:20 H / 19:46 H sms | Aniver…" at bounding box center [283, 171] width 566 height 101
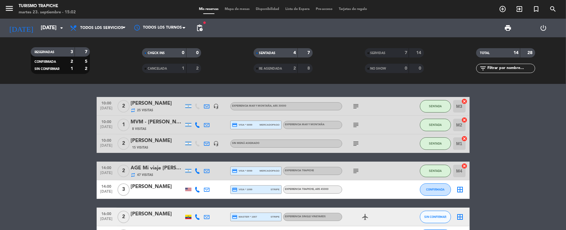
scroll to position [46, 0]
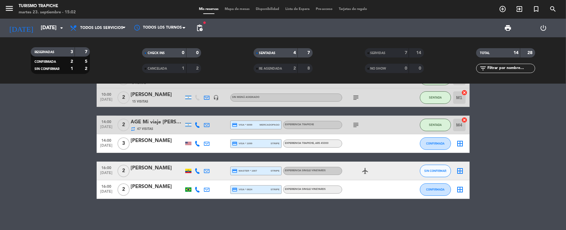
click at [75, 141] on bookings-row "10:00 [DATE] 2 [PERSON_NAME] repeat 25 Visitas headset_mic EXPERIENCIA MAR Y MO…" at bounding box center [283, 125] width 566 height 148
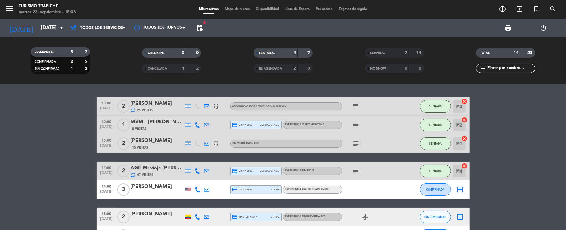
click at [48, 147] on bookings-row "10:00 [DATE] 2 [PERSON_NAME] repeat 25 Visitas headset_mic EXPERIENCIA MAR Y MO…" at bounding box center [283, 171] width 566 height 148
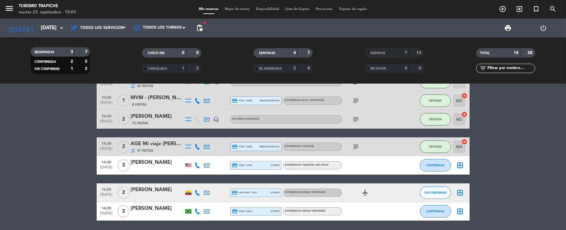
scroll to position [46, 0]
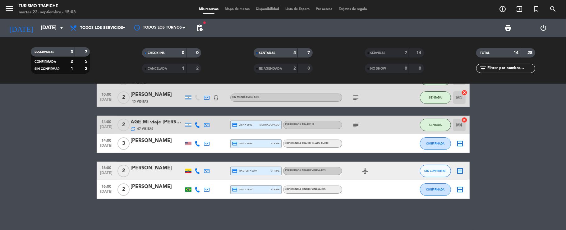
click at [78, 143] on bookings-row "10:00 [DATE] 2 [PERSON_NAME] repeat 25 Visitas headset_mic EXPERIENCIA MAR Y MO…" at bounding box center [283, 125] width 566 height 148
click at [39, 28] on input "[DATE]" at bounding box center [71, 28] width 67 height 12
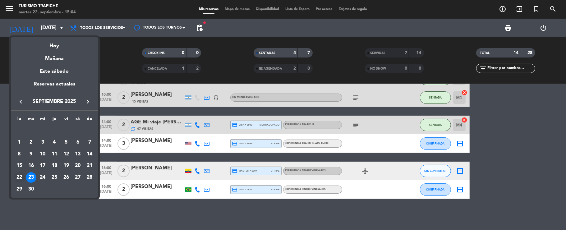
click at [21, 175] on div "22" at bounding box center [19, 177] width 11 height 11
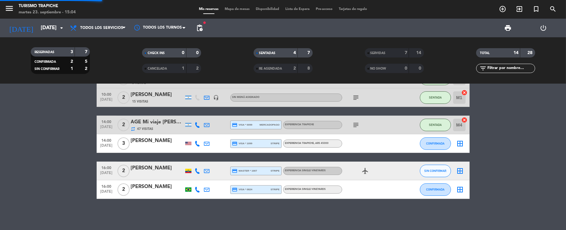
click at [21, 175] on bookings-row "10:00 [DATE] 2 [PERSON_NAME] repeat 25 Visitas headset_mic EXPERIENCIA MAR Y MO…" at bounding box center [283, 125] width 566 height 148
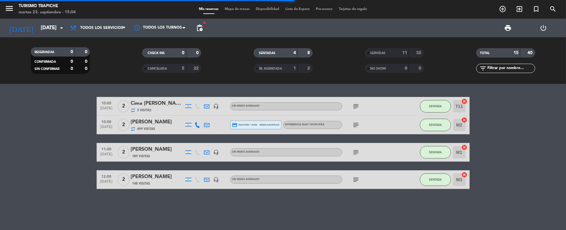
scroll to position [0, 0]
click at [372, 53] on span "SERVIDAS" at bounding box center [378, 53] width 15 height 3
click at [47, 131] on bookings-row "10:00 [DATE] 2 Cima [PERSON_NAME] repeat 3 Visitas headset_mic Sin menú asignad…" at bounding box center [283, 143] width 566 height 92
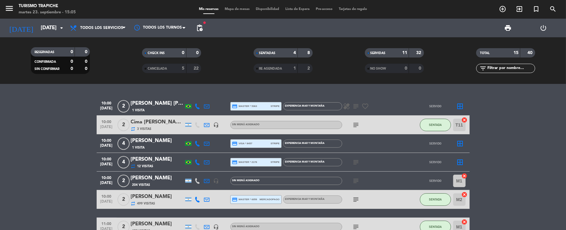
click at [205, 123] on icon at bounding box center [207, 125] width 6 height 6
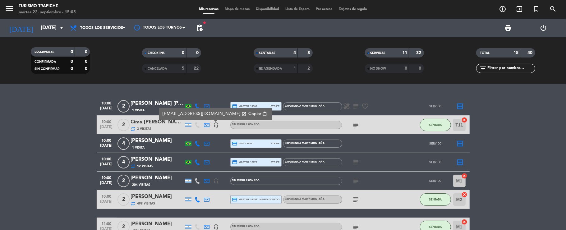
click at [361, 129] on div "subject" at bounding box center [370, 125] width 56 height 18
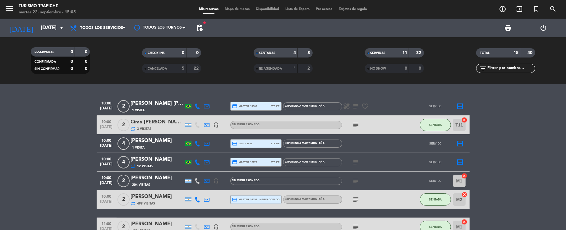
click at [358, 125] on icon "subject" at bounding box center [356, 124] width 7 height 7
click at [204, 160] on icon at bounding box center [207, 163] width 6 height 6
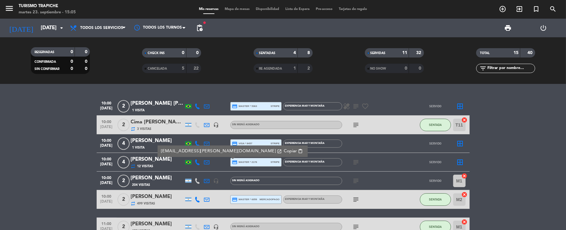
click at [205, 161] on icon at bounding box center [207, 163] width 6 height 6
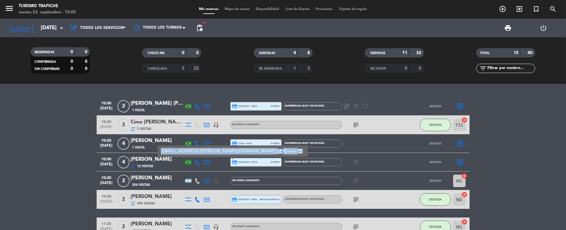
click at [205, 161] on icon at bounding box center [207, 163] width 6 height 6
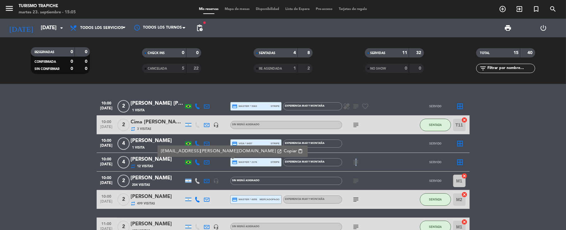
click at [355, 162] on icon "subject" at bounding box center [356, 162] width 7 height 7
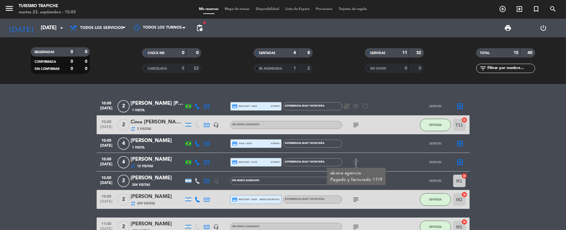
click at [355, 162] on icon "subject" at bounding box center [356, 162] width 7 height 7
click at [208, 179] on icon at bounding box center [207, 181] width 6 height 6
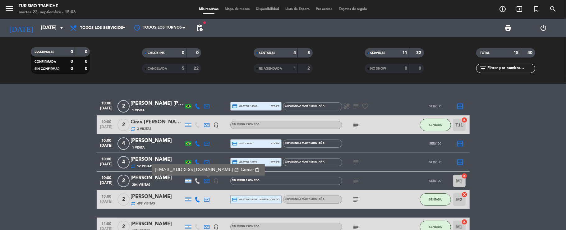
click at [207, 179] on icon at bounding box center [207, 181] width 6 height 6
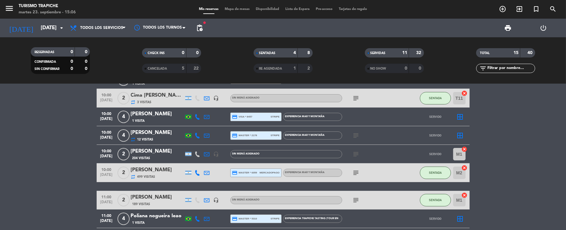
scroll to position [41, 0]
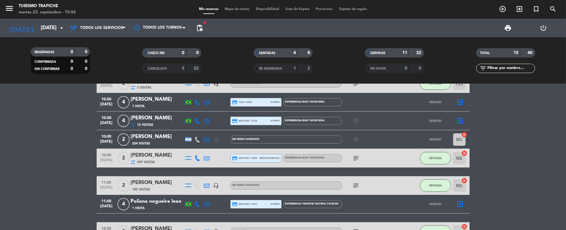
click at [208, 157] on icon at bounding box center [207, 159] width 6 height 6
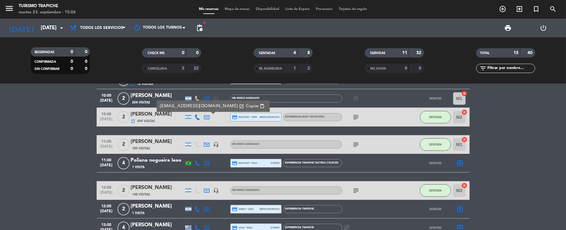
scroll to position [83, 0]
click at [359, 114] on icon "subject" at bounding box center [356, 116] width 7 height 7
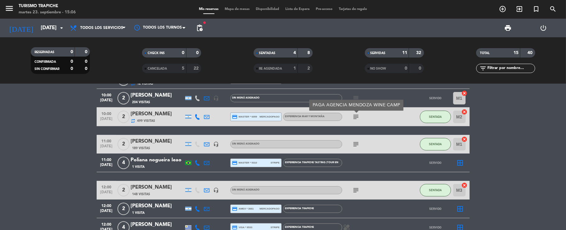
click at [356, 117] on icon "subject" at bounding box center [356, 116] width 7 height 7
click at [358, 147] on icon "subject" at bounding box center [356, 144] width 7 height 7
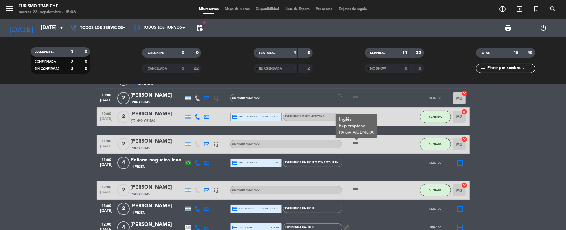
click at [357, 145] on icon "subject" at bounding box center [356, 144] width 7 height 7
click at [211, 142] on div at bounding box center [206, 144] width 9 height 18
click at [207, 143] on icon at bounding box center [207, 145] width 6 height 6
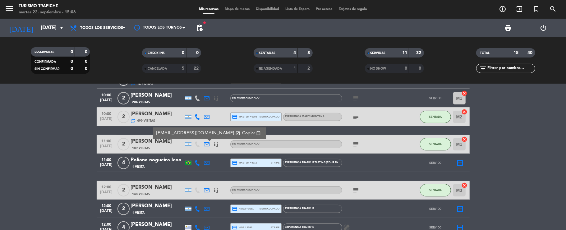
click at [207, 143] on icon at bounding box center [207, 145] width 6 height 6
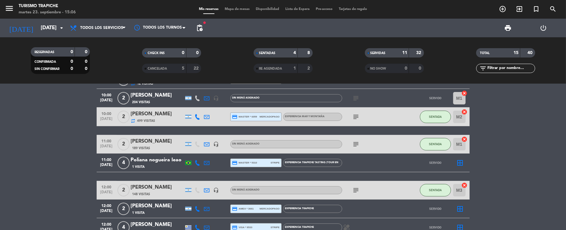
click at [211, 145] on div at bounding box center [206, 144] width 9 height 18
click at [208, 145] on icon at bounding box center [207, 145] width 6 height 6
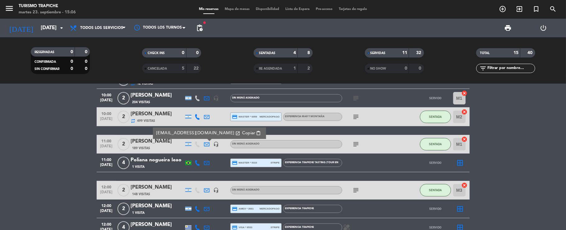
click at [208, 145] on icon at bounding box center [207, 145] width 6 height 6
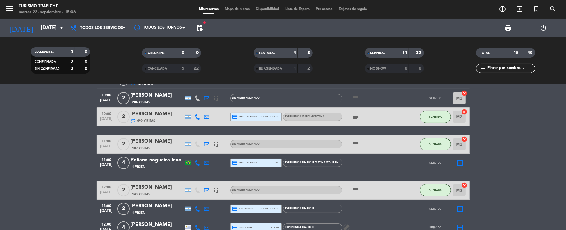
scroll to position [124, 0]
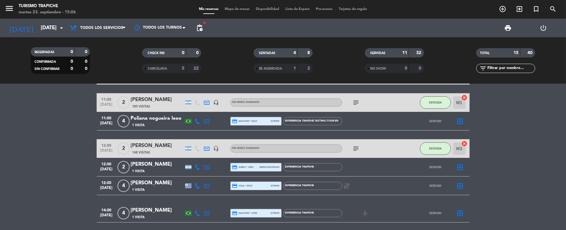
click at [209, 148] on icon at bounding box center [207, 149] width 6 height 6
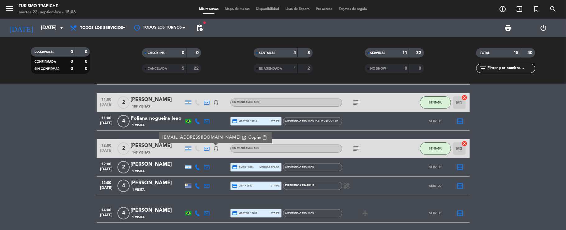
click at [209, 148] on icon at bounding box center [207, 149] width 6 height 6
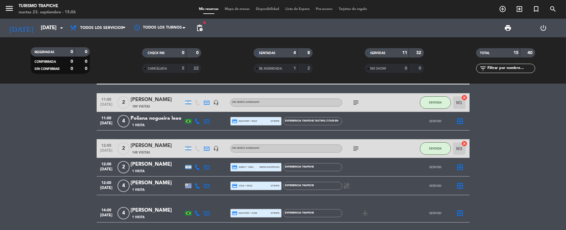
scroll to position [166, 0]
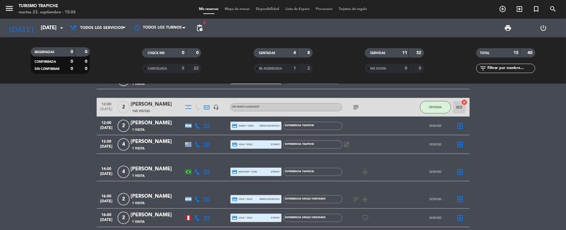
click at [358, 109] on icon "subject" at bounding box center [356, 107] width 7 height 7
click at [358, 108] on icon "subject" at bounding box center [356, 107] width 7 height 7
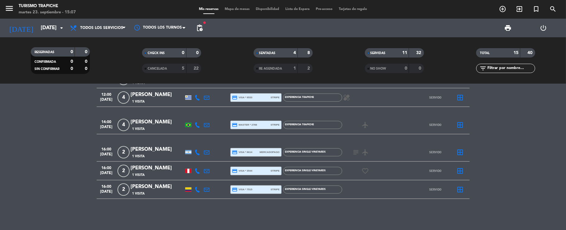
drag, startPoint x: 77, startPoint y: 167, endPoint x: 86, endPoint y: 165, distance: 9.4
click at [78, 167] on bookings-row "10:00 [DATE] 2 [PERSON_NAME] [PERSON_NAME] 1 Visita credit_card master * 5363 s…" at bounding box center [283, 41] width 566 height 315
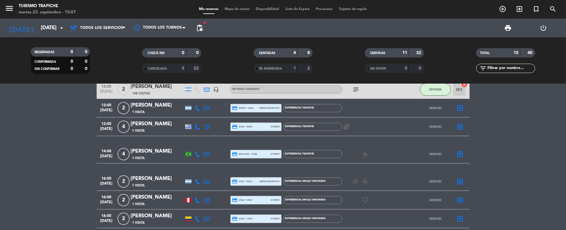
scroll to position [171, 0]
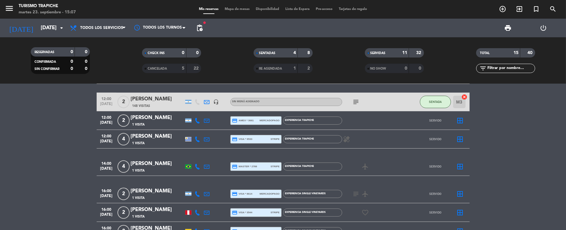
click at [157, 100] on div "[PERSON_NAME]" at bounding box center [157, 99] width 53 height 8
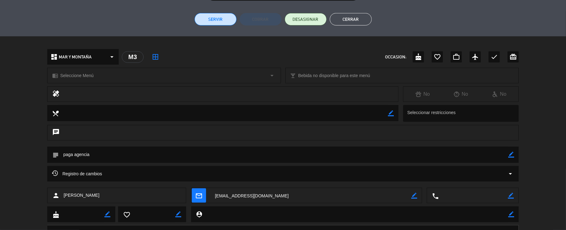
scroll to position [166, 0]
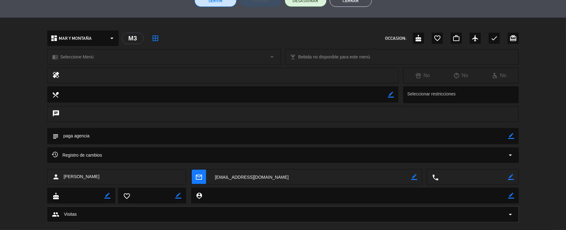
drag, startPoint x: 106, startPoint y: 177, endPoint x: 63, endPoint y: 179, distance: 43.6
click at [63, 179] on div "person [PERSON_NAME]" at bounding box center [116, 177] width 139 height 16
copy span "[PERSON_NAME]"
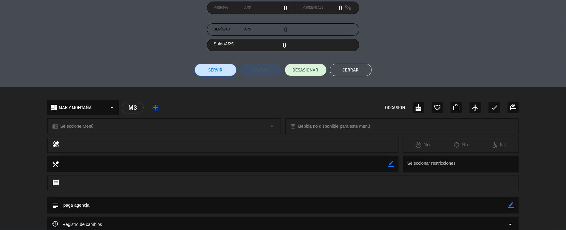
scroll to position [83, 0]
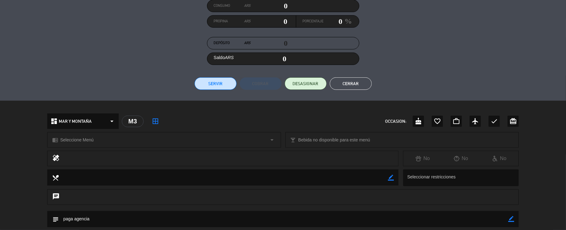
click at [356, 84] on button "Cerrar" at bounding box center [351, 83] width 42 height 12
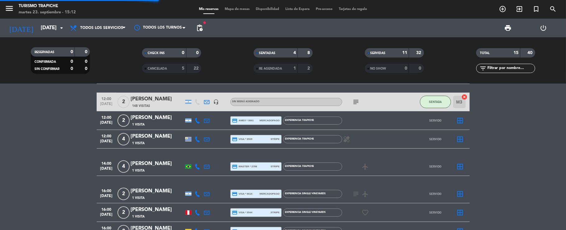
click at [142, 100] on div "[PERSON_NAME]" at bounding box center [157, 99] width 53 height 8
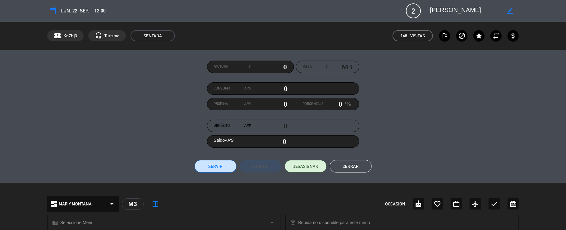
click at [356, 166] on edit-booking-info-modal "calendar_today lun. 22, sep. 12:00 2 [PERSON_NAME] border_color phone mail_outl…" at bounding box center [283, 115] width 566 height 230
click at [356, 166] on button "Cerrar" at bounding box center [351, 166] width 42 height 12
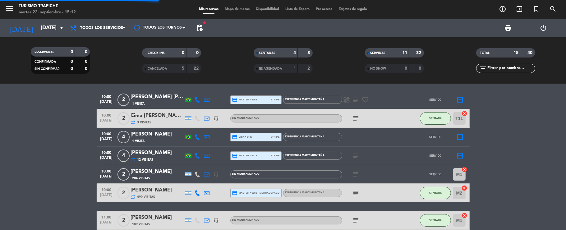
scroll to position [0, 0]
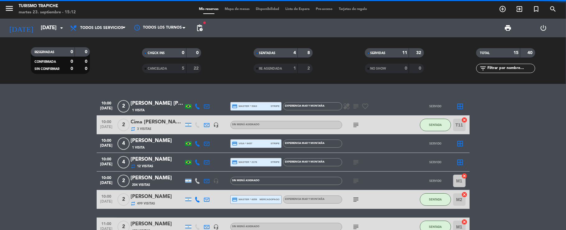
click at [146, 123] on div "Cima [PERSON_NAME]" at bounding box center [157, 122] width 53 height 8
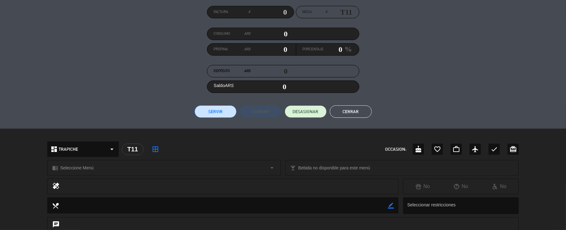
scroll to position [177, 0]
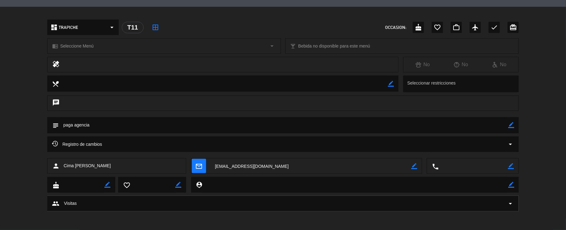
drag, startPoint x: 128, startPoint y: 167, endPoint x: 69, endPoint y: 174, distance: 59.6
click at [71, 174] on div "person Cima [PERSON_NAME] mail_outline border_color local_phone border_color" at bounding box center [283, 167] width 566 height 19
drag, startPoint x: 66, startPoint y: 175, endPoint x: 67, endPoint y: 170, distance: 5.9
click at [67, 170] on div "person Cima [PERSON_NAME] mail_outline border_color local_phone border_color" at bounding box center [283, 167] width 566 height 19
drag, startPoint x: 109, startPoint y: 166, endPoint x: 66, endPoint y: 171, distance: 42.6
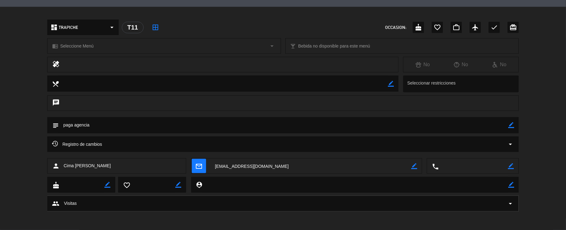
click at [66, 171] on div "person Cima [PERSON_NAME]" at bounding box center [116, 166] width 139 height 16
click at [106, 162] on span "Cima [PERSON_NAME]" at bounding box center [87, 165] width 47 height 7
drag, startPoint x: 123, startPoint y: 163, endPoint x: 60, endPoint y: 172, distance: 63.5
click at [60, 172] on div "person Cima [PERSON_NAME]" at bounding box center [116, 166] width 139 height 16
copy div "Cima [PERSON_NAME]"
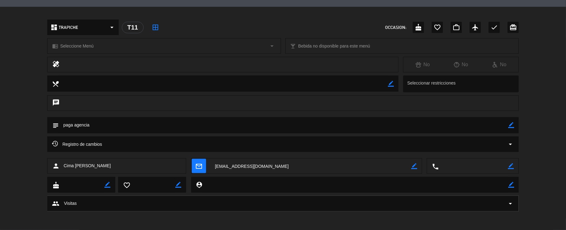
copy div "Cima [PERSON_NAME]"
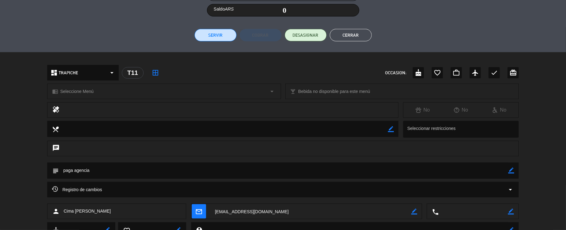
scroll to position [0, 0]
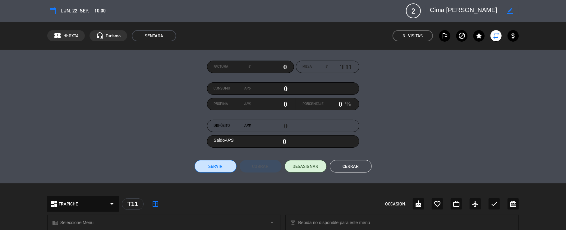
click at [513, 8] on icon "border_color" at bounding box center [510, 11] width 6 height 6
drag, startPoint x: 493, startPoint y: 11, endPoint x: 387, endPoint y: 13, distance: 105.8
click at [387, 13] on div "calendar_today lun. 22, sep. 10:00 2 Cima [PERSON_NAME] phone mail_outline" at bounding box center [283, 10] width 472 height 15
click at [345, 164] on button "Cerrar" at bounding box center [351, 166] width 42 height 12
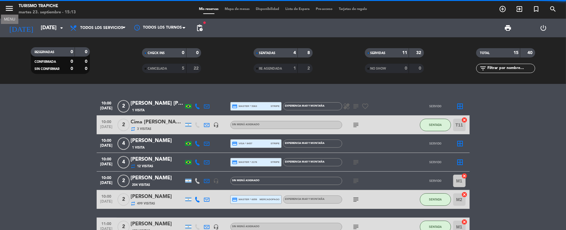
click at [10, 11] on icon "menu" at bounding box center [9, 8] width 9 height 9
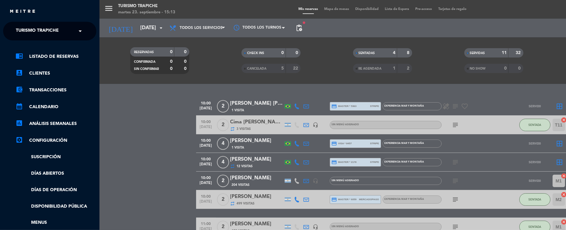
click at [24, 30] on span "Turismo Trapiche" at bounding box center [37, 31] width 43 height 13
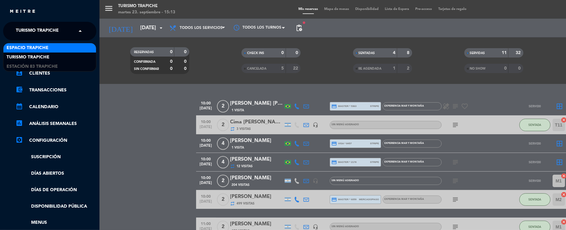
click at [31, 47] on span "Espacio Trapiche" at bounding box center [28, 47] width 42 height 7
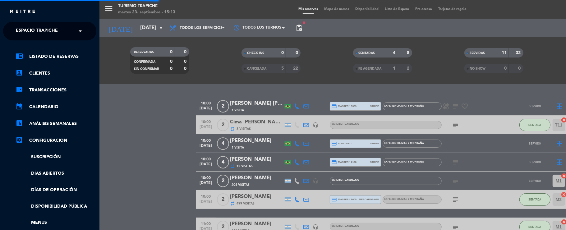
click at [139, 121] on div "menu Turismo Trapiche [DATE] 23. septiembre - 15:13 Mis reservas Mapa de mesas …" at bounding box center [383, 115] width 566 height 230
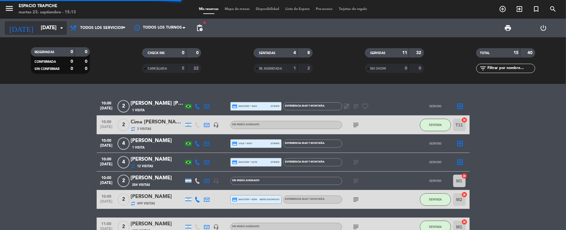
click at [38, 31] on input "[DATE]" at bounding box center [71, 28] width 67 height 12
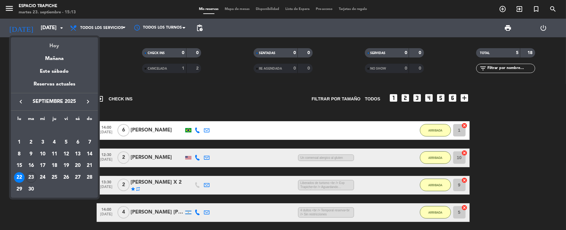
click at [49, 45] on div "Hoy" at bounding box center [54, 43] width 87 height 13
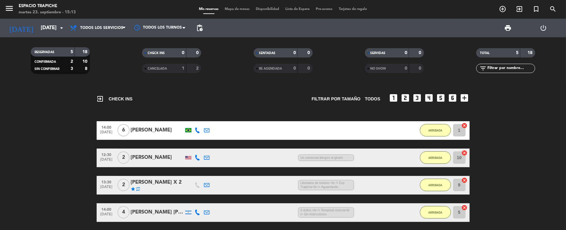
type input "[DATE]"
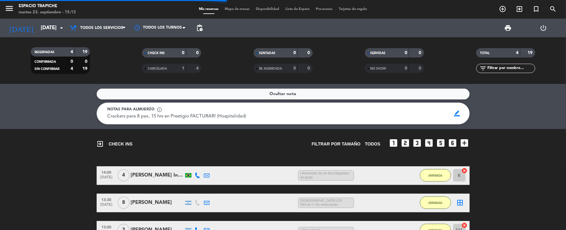
drag, startPoint x: 44, startPoint y: 160, endPoint x: 50, endPoint y: 159, distance: 6.6
click at [45, 160] on div "exit_to_app CHECK INS Filtrar por tamaño TODOS looks_one looks_two looks_3 look…" at bounding box center [283, 205] width 566 height 152
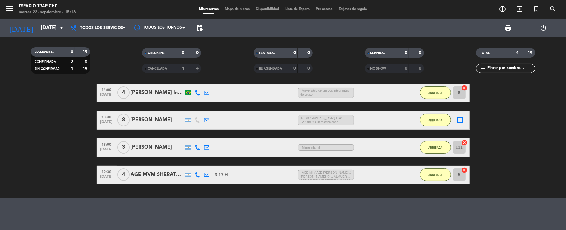
scroll to position [41, 0]
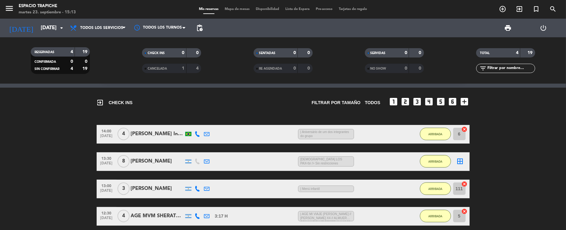
click at [60, 168] on bookings-row "14:00 [DATE] 4 [PERSON_NAME] Interaminense Júnior 1:31 H / 19:46 H sms | Aniver…" at bounding box center [283, 175] width 566 height 101
click at [156, 188] on div "[PERSON_NAME]" at bounding box center [157, 189] width 53 height 8
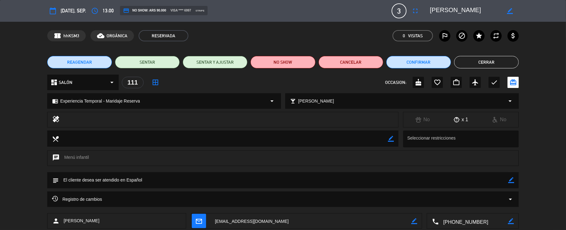
scroll to position [36, 0]
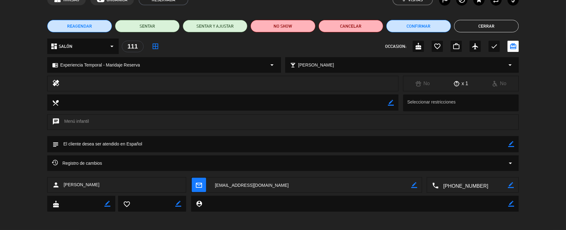
click at [244, 185] on textarea at bounding box center [311, 186] width 201 height 16
drag, startPoint x: 100, startPoint y: 183, endPoint x: 61, endPoint y: 187, distance: 38.7
click at [61, 187] on div "person [PERSON_NAME]" at bounding box center [116, 185] width 139 height 16
copy div "[PERSON_NAME]"
click at [476, 23] on button "Cerrar" at bounding box center [486, 26] width 65 height 12
